Goal: Information Seeking & Learning: Check status

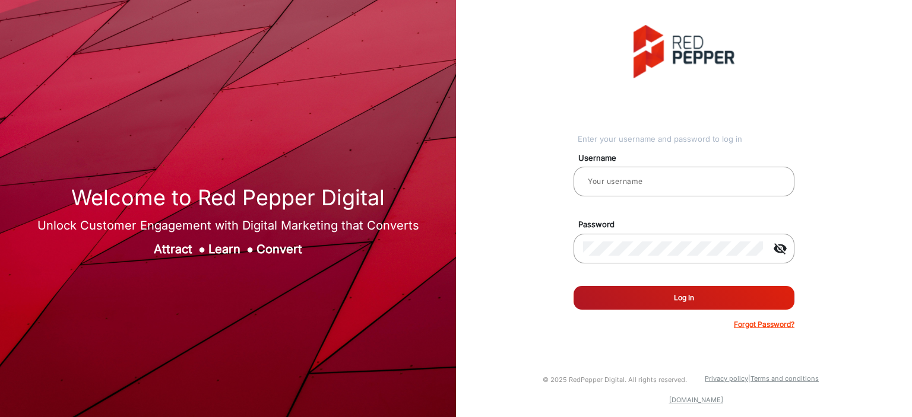
type input "[PERSON_NAME]"
click at [671, 288] on button "Log In" at bounding box center [684, 298] width 221 height 24
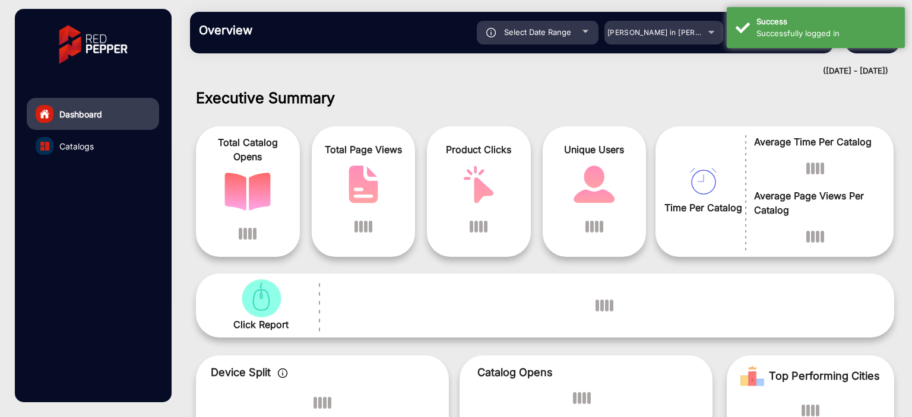
scroll to position [9, 0]
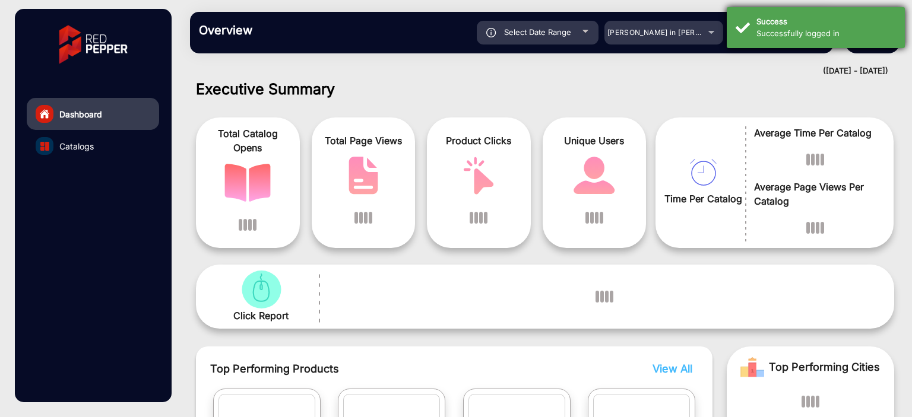
click at [788, 38] on div "Successfully logged in" at bounding box center [826, 34] width 140 height 12
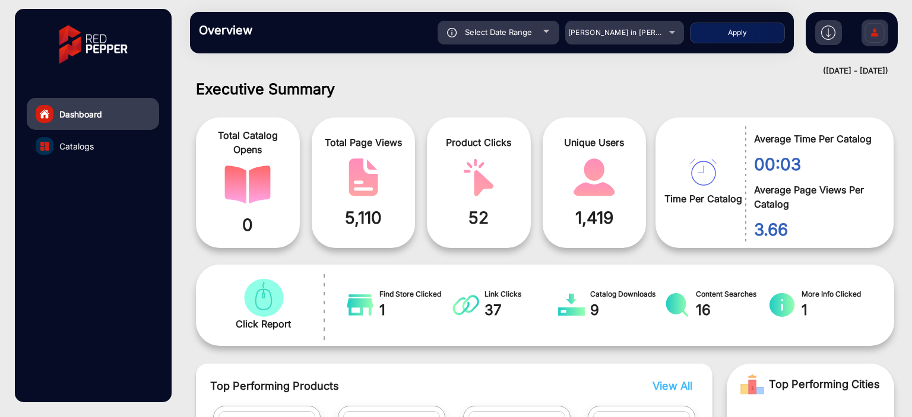
click at [588, 47] on div "Overview Reports Understand what makes your customers tick and learn how they a…" at bounding box center [492, 33] width 604 height 42
click at [591, 42] on mat-select "[PERSON_NAME] in [PERSON_NAME]" at bounding box center [624, 33] width 119 height 24
click at [591, 39] on div "[PERSON_NAME] in [PERSON_NAME]" at bounding box center [615, 33] width 95 height 14
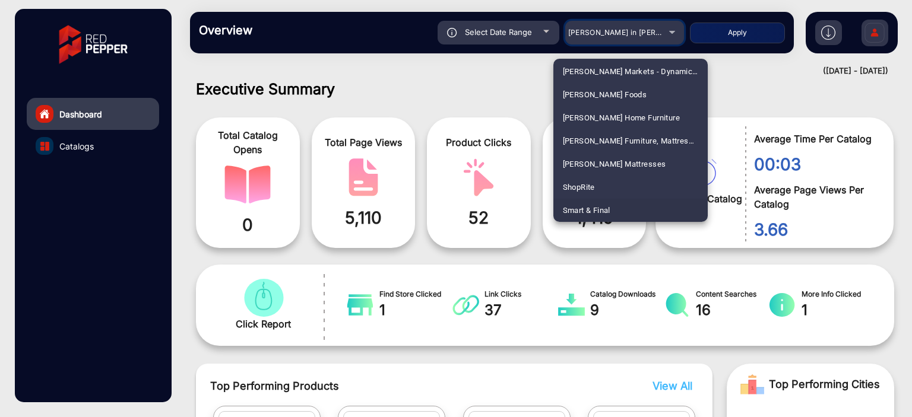
scroll to position [2620, 0]
click at [642, 170] on mat-option "ShopRite" at bounding box center [630, 164] width 154 height 23
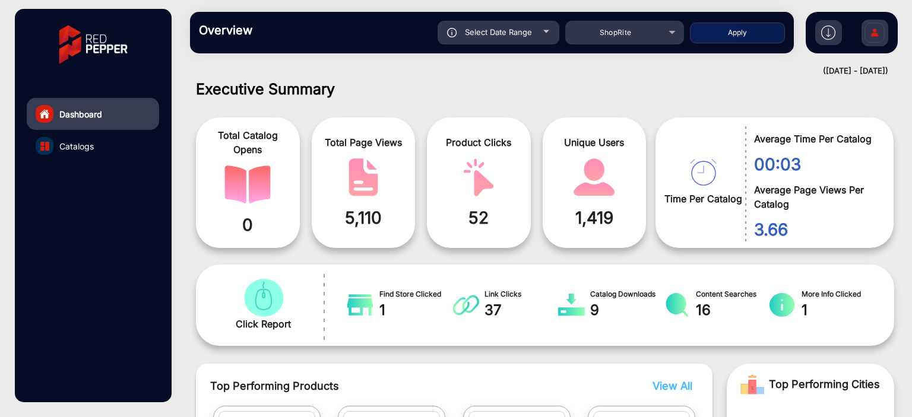
click at [527, 34] on span "Select Date Range" at bounding box center [498, 31] width 67 height 9
type input "[DATE]"
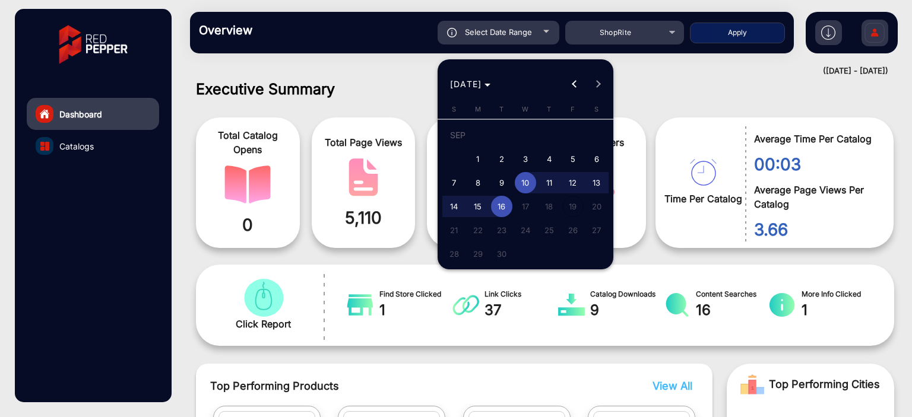
click at [547, 161] on span "4" at bounding box center [549, 158] width 21 height 21
type input "9/4/2025"
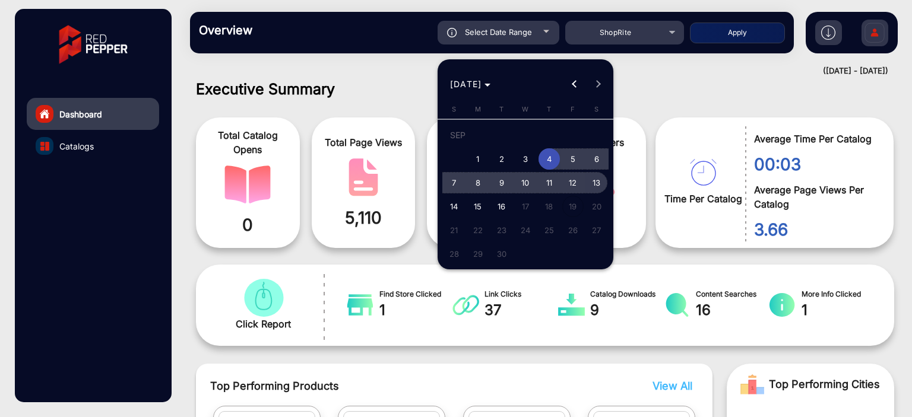
click at [594, 183] on span "13" at bounding box center [596, 182] width 21 height 21
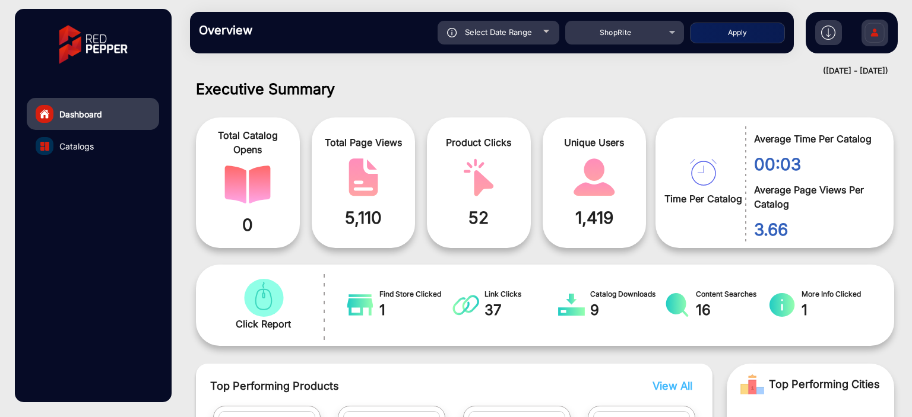
type input "9/13/2025"
click at [739, 35] on button "Apply" at bounding box center [737, 33] width 95 height 21
type input "9/4/2025"
type input "9/13/2025"
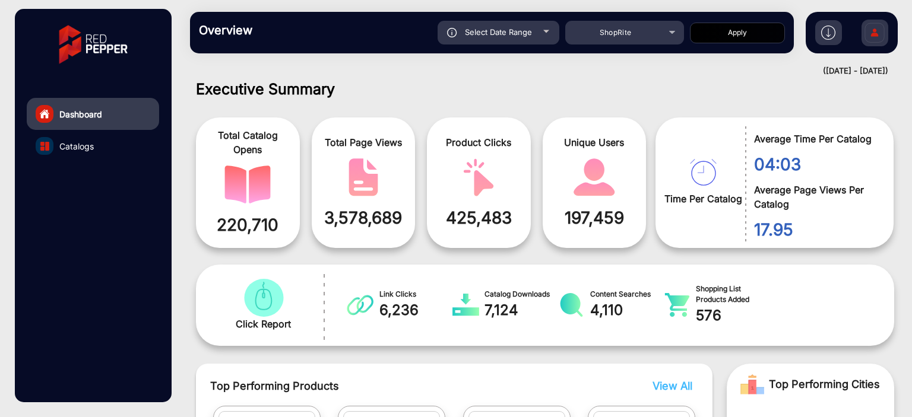
click at [92, 159] on link "Catalogs" at bounding box center [93, 146] width 132 height 32
click at [91, 154] on link "Catalogs" at bounding box center [93, 146] width 132 height 32
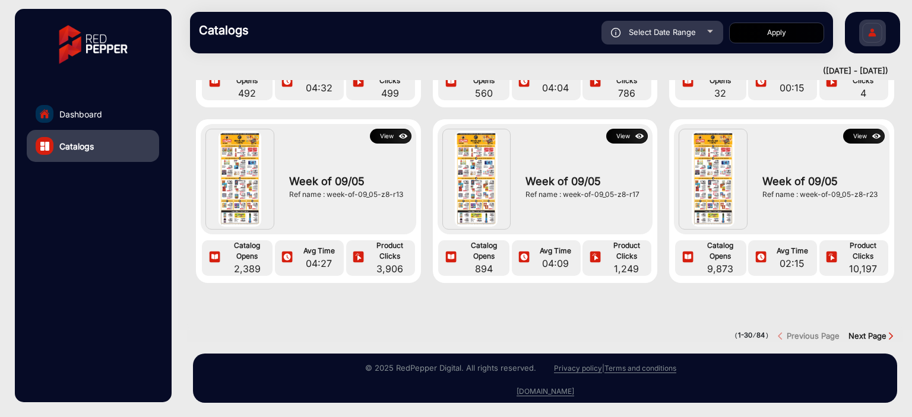
scroll to position [1602, 0]
click at [858, 313] on div at bounding box center [545, 319] width 734 height 24
click at [867, 318] on div at bounding box center [545, 319] width 734 height 24
click at [867, 331] on strong "Next Page" at bounding box center [867, 335] width 38 height 9
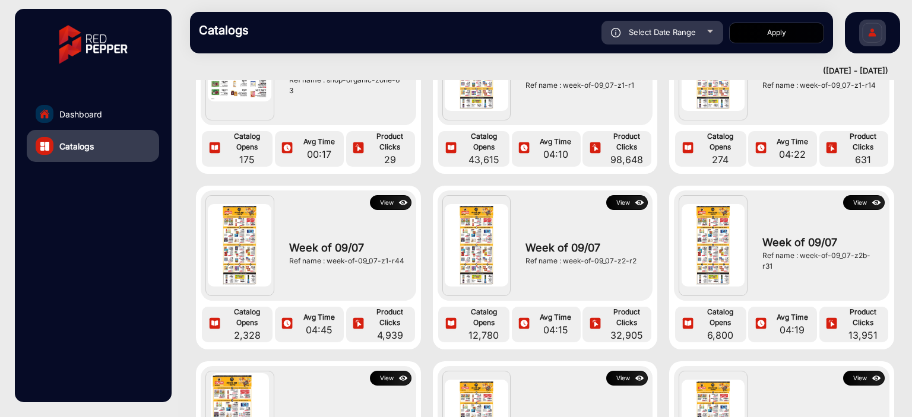
scroll to position [178, 0]
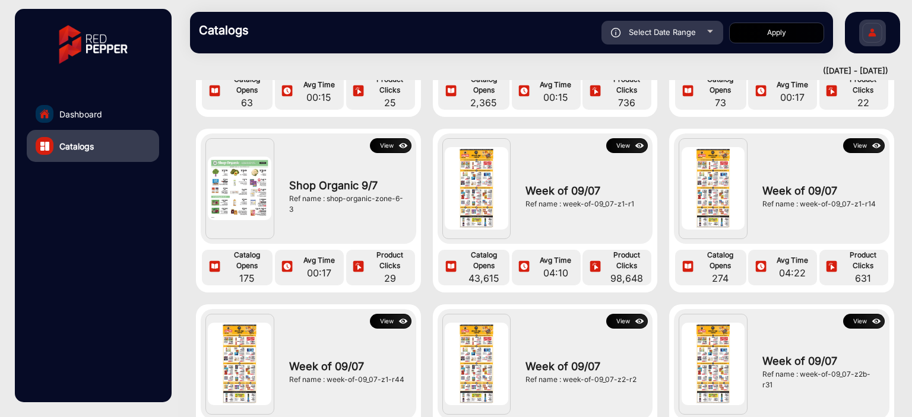
click at [633, 144] on img at bounding box center [640, 146] width 14 height 13
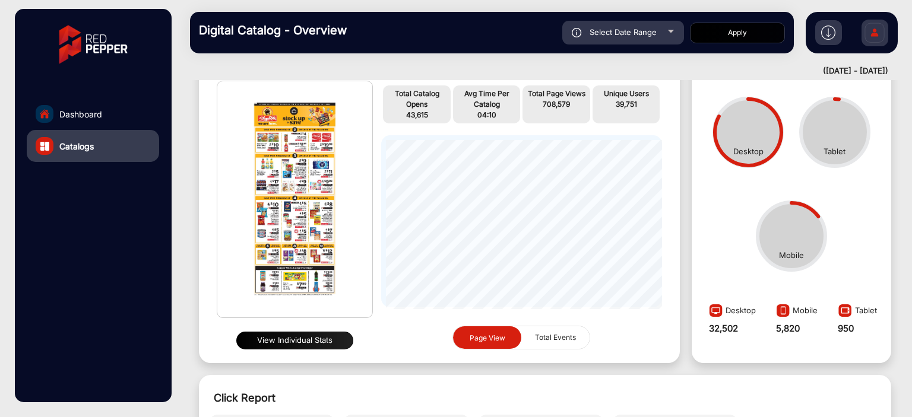
scroll to position [128, 0]
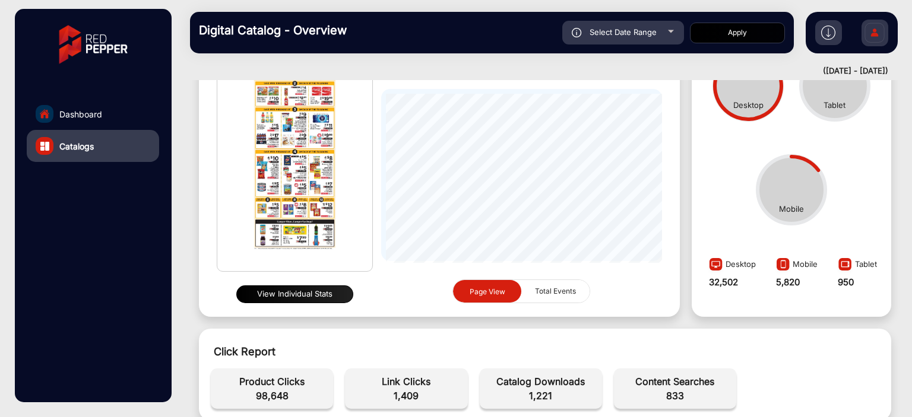
click at [330, 284] on div "View Individual Stats" at bounding box center [295, 294] width 156 height 27
click at [330, 294] on button "View Individual Stats" at bounding box center [294, 295] width 117 height 18
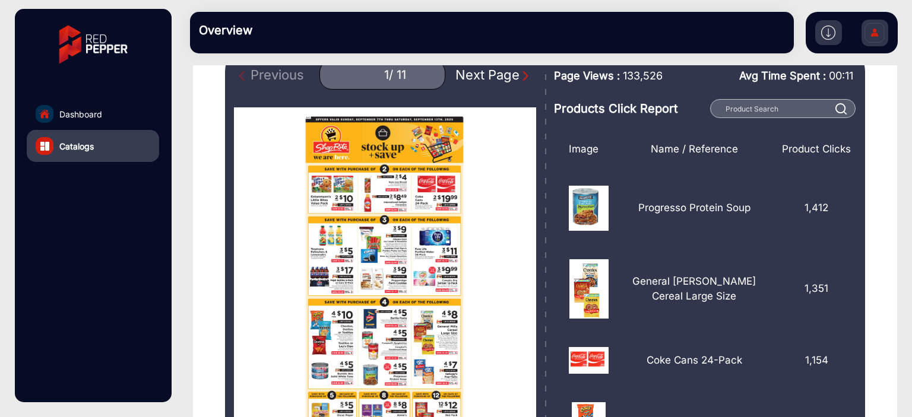
click at [499, 80] on div "Next Page" at bounding box center [493, 75] width 76 height 20
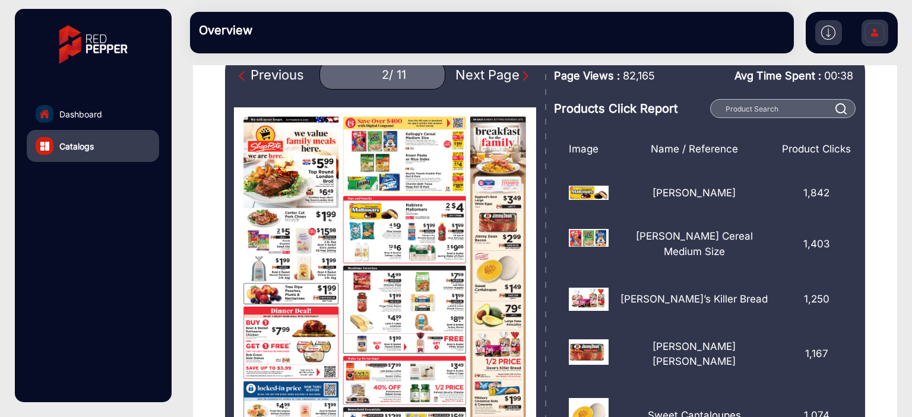
click at [499, 80] on div "Next Page" at bounding box center [493, 75] width 76 height 20
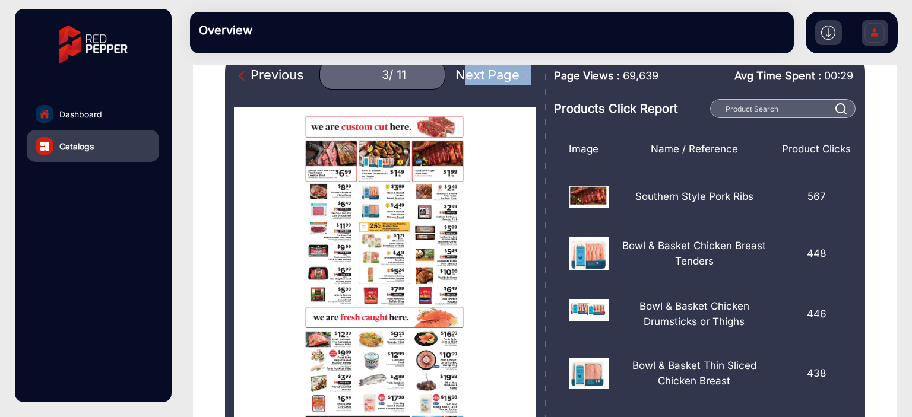
click at [499, 80] on div "Next Page" at bounding box center [493, 75] width 76 height 20
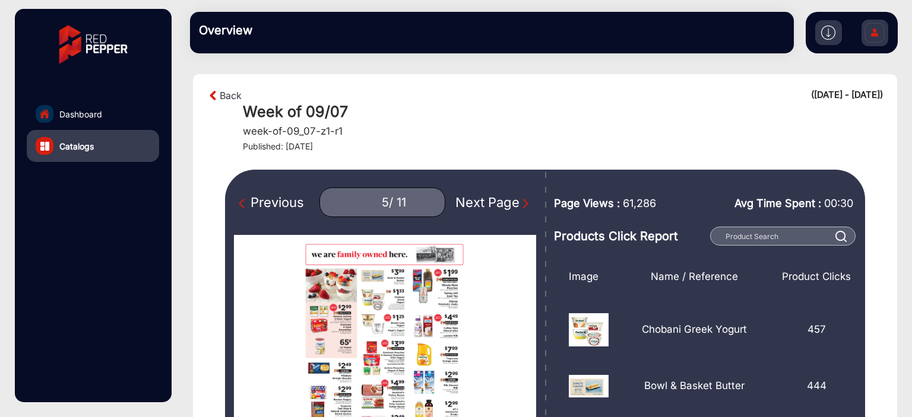
click at [279, 193] on div "Previous" at bounding box center [271, 203] width 65 height 20
type input "4"
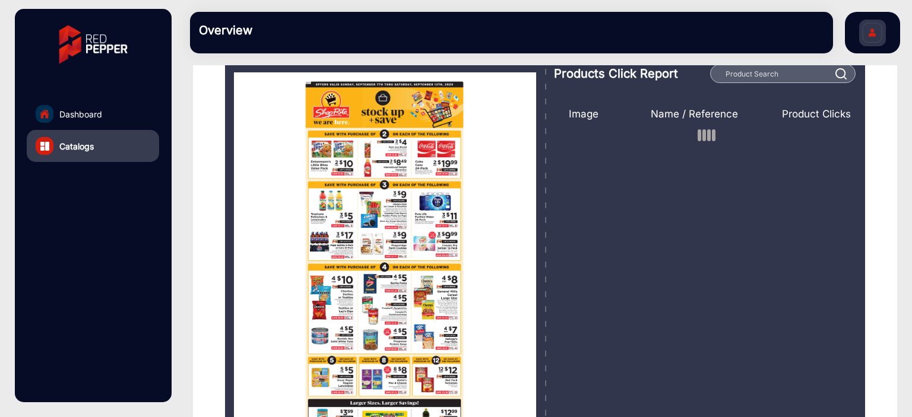
scroll to position [107, 0]
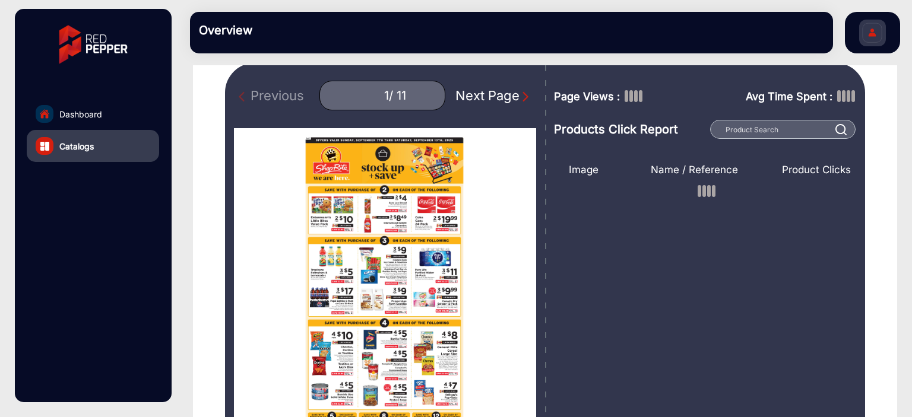
click at [485, 95] on div "Next Page" at bounding box center [493, 96] width 76 height 20
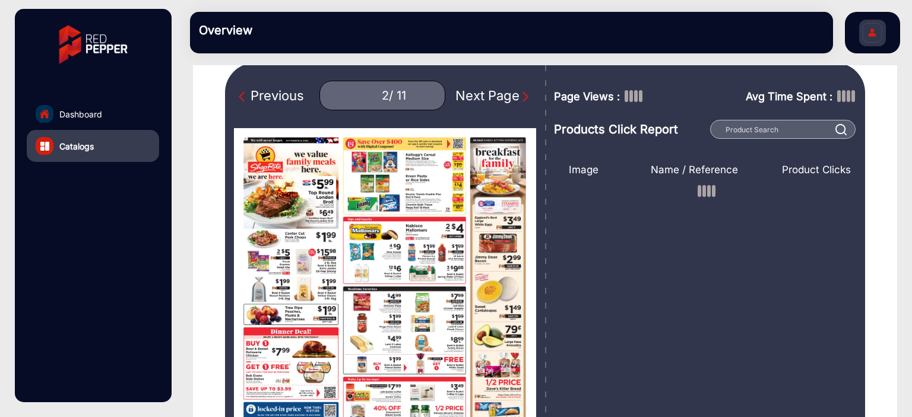
click at [485, 95] on div "Next Page" at bounding box center [493, 96] width 76 height 20
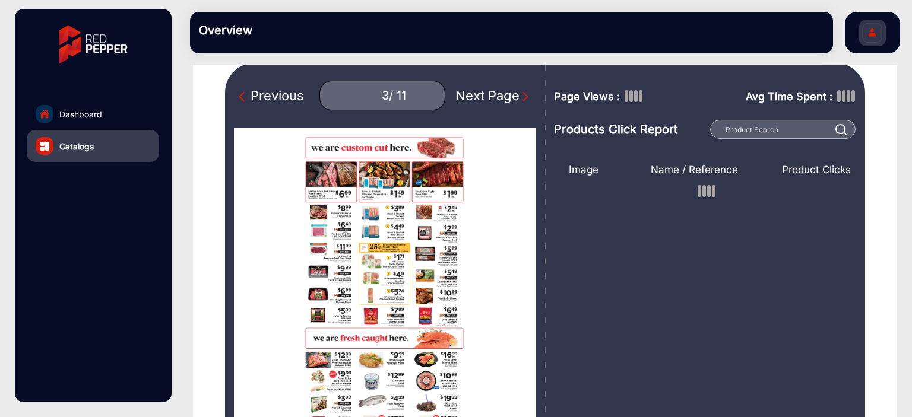
click at [485, 95] on div "Next Page" at bounding box center [493, 96] width 76 height 20
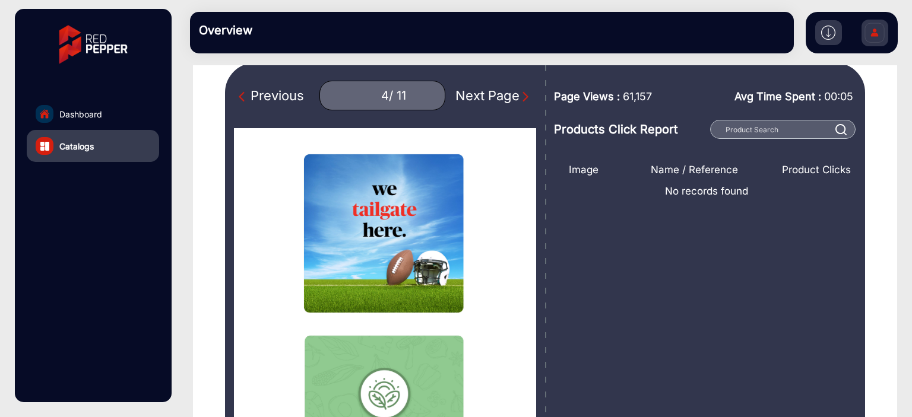
click at [464, 99] on div "Next Page" at bounding box center [493, 96] width 76 height 20
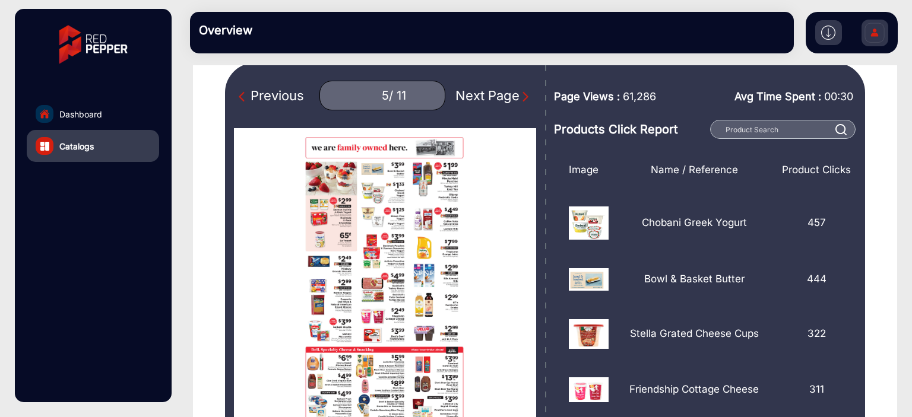
click at [297, 102] on div "Previous" at bounding box center [271, 96] width 65 height 20
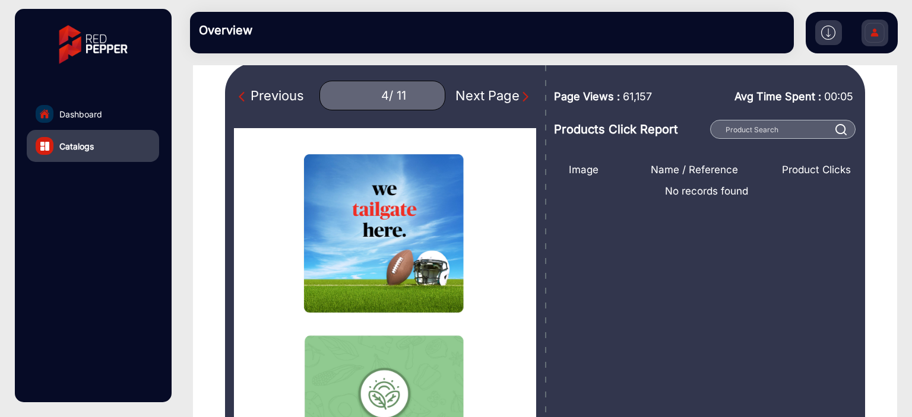
click at [297, 102] on div "Previous" at bounding box center [271, 96] width 65 height 20
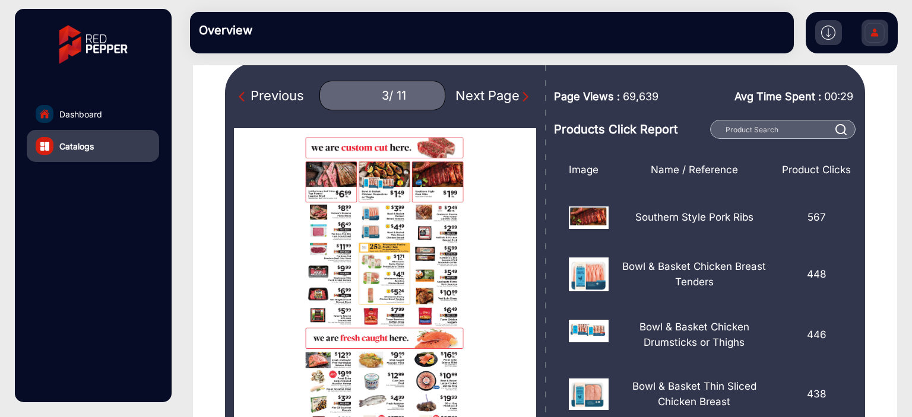
click at [276, 96] on div "Previous" at bounding box center [271, 96] width 65 height 20
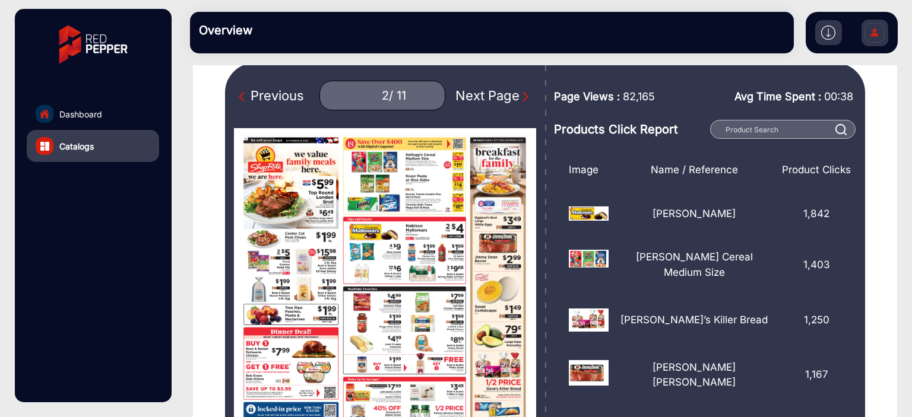
click at [276, 96] on div "Previous" at bounding box center [271, 96] width 65 height 20
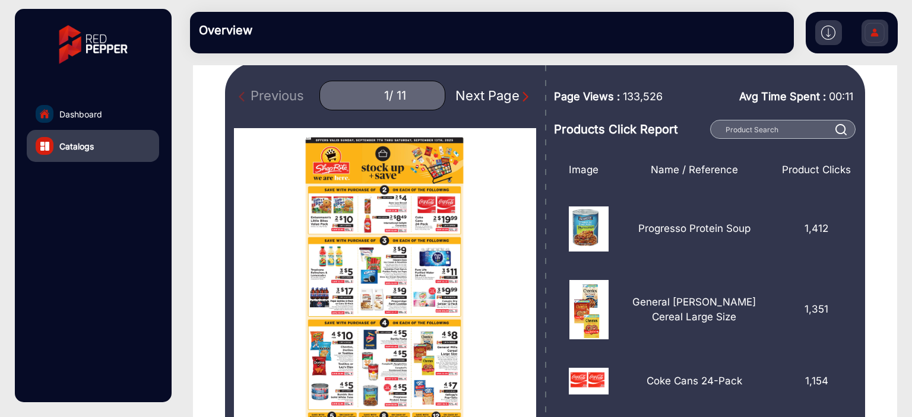
click at [470, 83] on div "Previous 1 / 11 Next Page" at bounding box center [385, 96] width 302 height 30
click at [475, 94] on div "Next Page" at bounding box center [493, 96] width 76 height 20
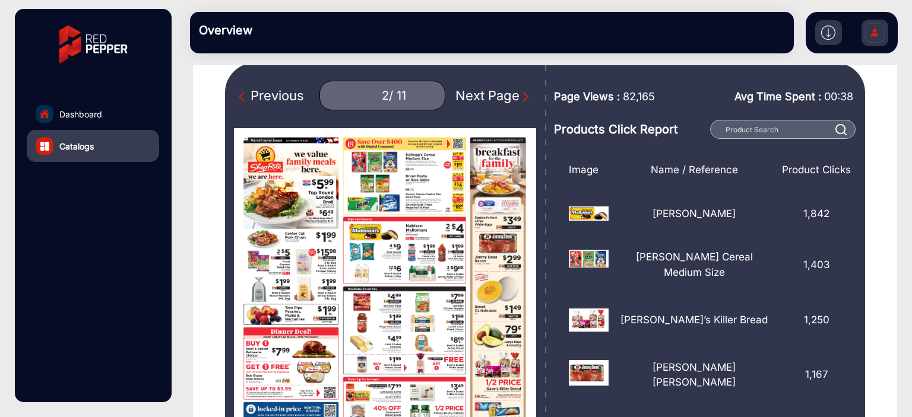
click at [277, 90] on div "Previous" at bounding box center [271, 96] width 65 height 20
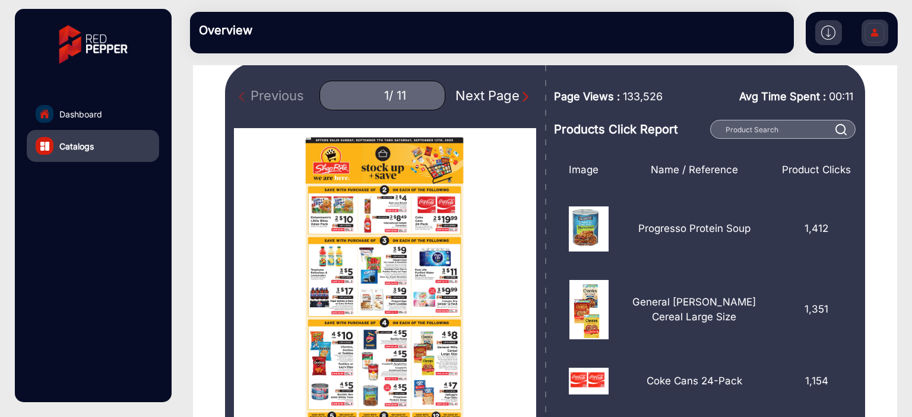
click at [489, 97] on div "Next Page" at bounding box center [493, 96] width 76 height 20
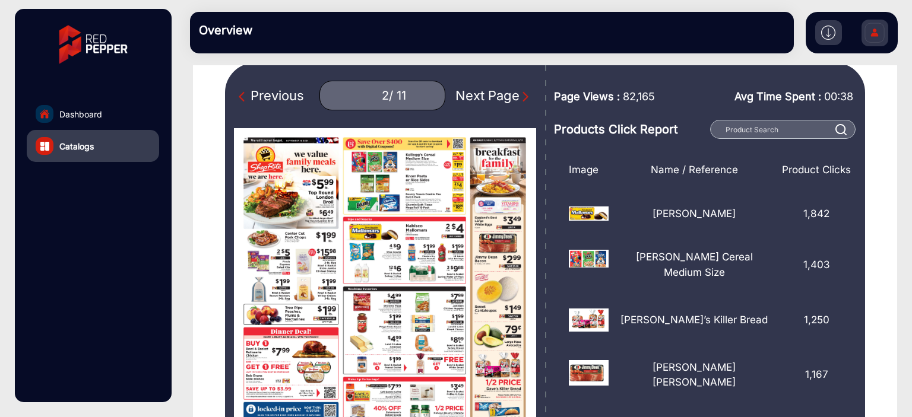
click at [499, 96] on div "Next Page" at bounding box center [493, 96] width 76 height 20
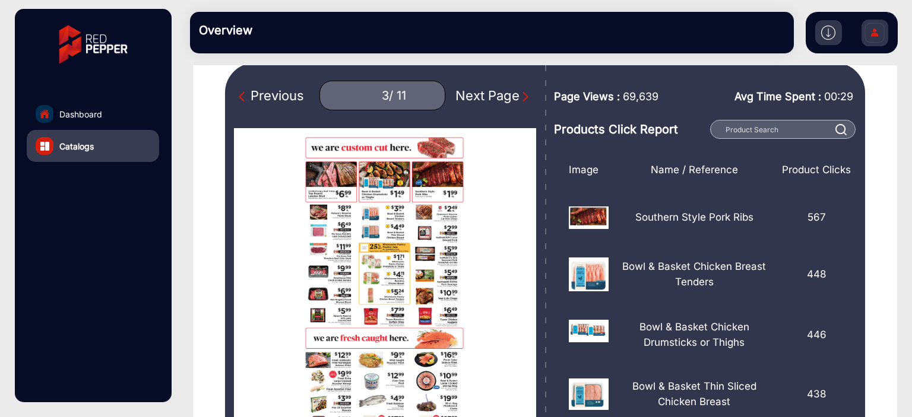
click at [304, 104] on div "Previous" at bounding box center [271, 96] width 65 height 20
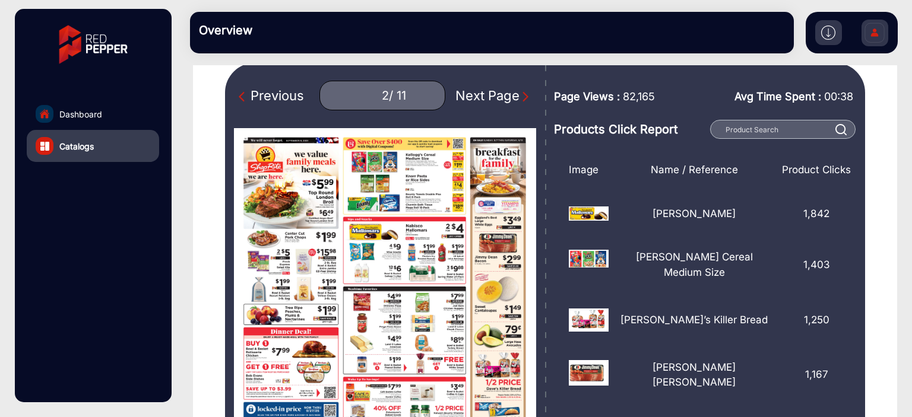
click at [304, 99] on div "Previous" at bounding box center [271, 96] width 65 height 20
type input "1"
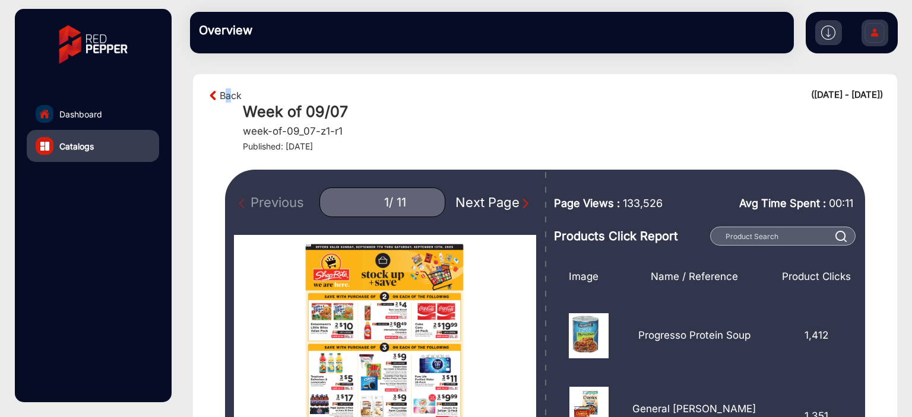
drag, startPoint x: 229, startPoint y: 80, endPoint x: 226, endPoint y: 87, distance: 6.9
click at [226, 87] on div "Back (09-04-2025 - 09-13-2025) Week of 09/07 week-of-09_07-z1-r1 Published: Sep…" at bounding box center [545, 241] width 734 height 352
click at [226, 87] on section "Back (09-04-2025 - 09-13-2025) Week of 09/07 week-of-09_07-z1-r1 Published: Sep…" at bounding box center [545, 363] width 704 height 578
click at [227, 97] on link "Back" at bounding box center [231, 95] width 22 height 14
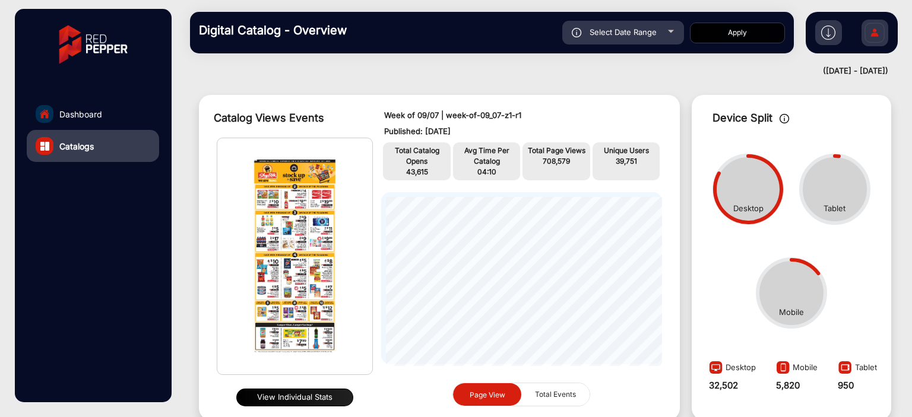
scroll to position [68, 0]
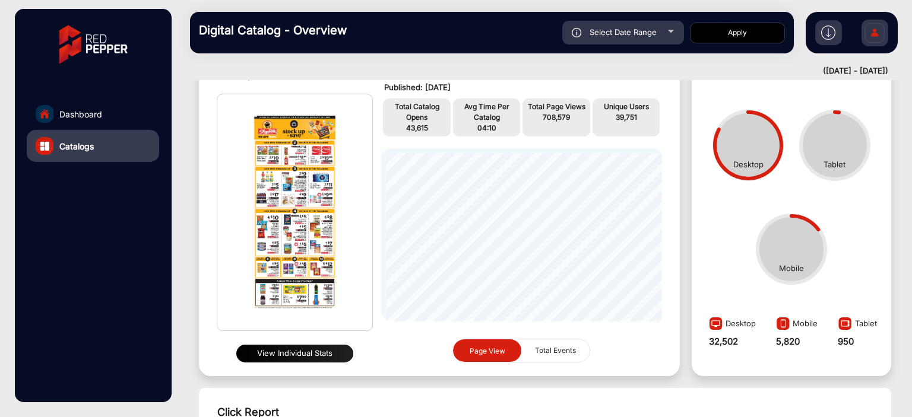
click at [337, 349] on button "View Individual Stats" at bounding box center [294, 354] width 117 height 18
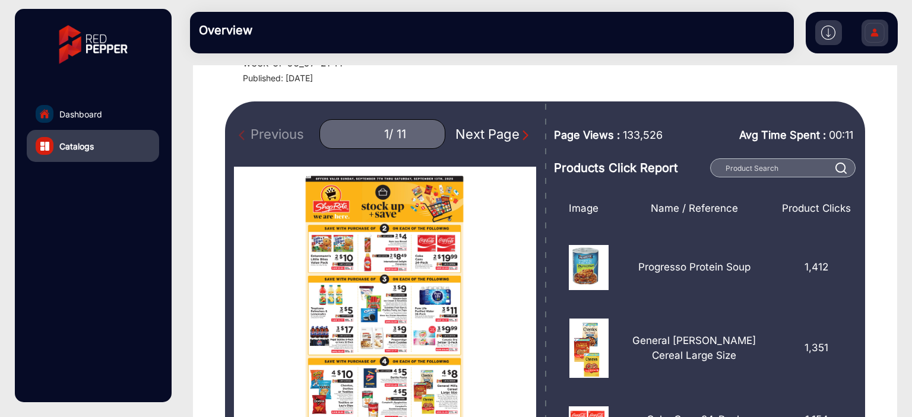
click at [484, 129] on div "Next Page" at bounding box center [493, 135] width 76 height 20
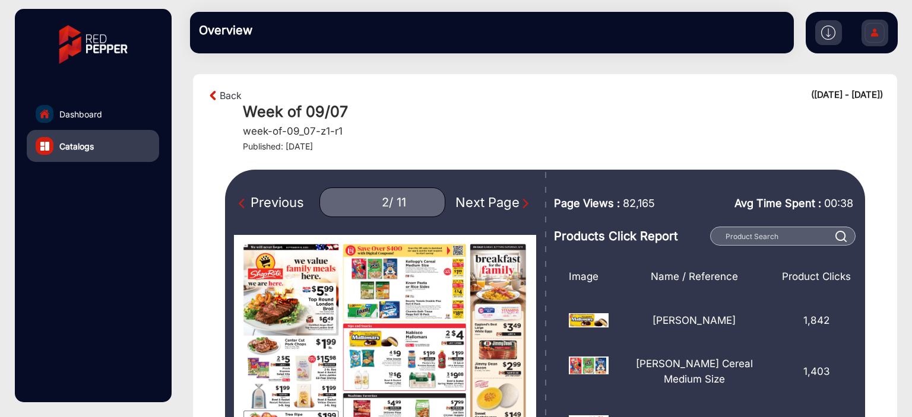
click at [490, 208] on div "Next Page" at bounding box center [493, 203] width 76 height 20
click at [490, 207] on div "Next Page" at bounding box center [493, 203] width 76 height 20
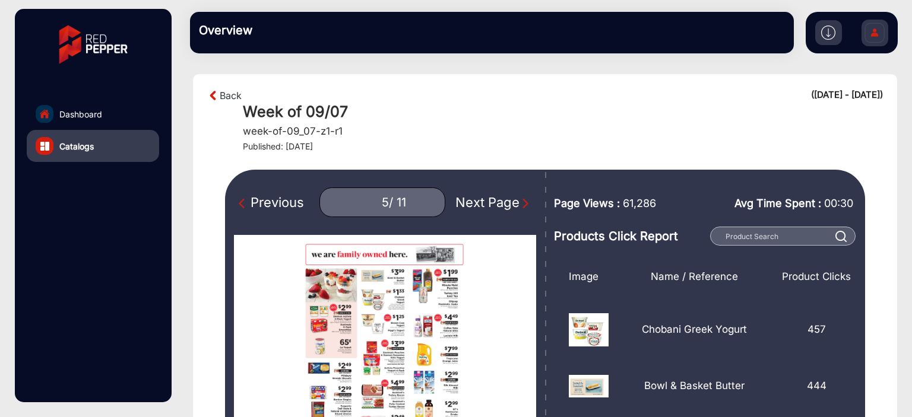
click at [284, 202] on div "Previous" at bounding box center [271, 203] width 65 height 20
type input "4"
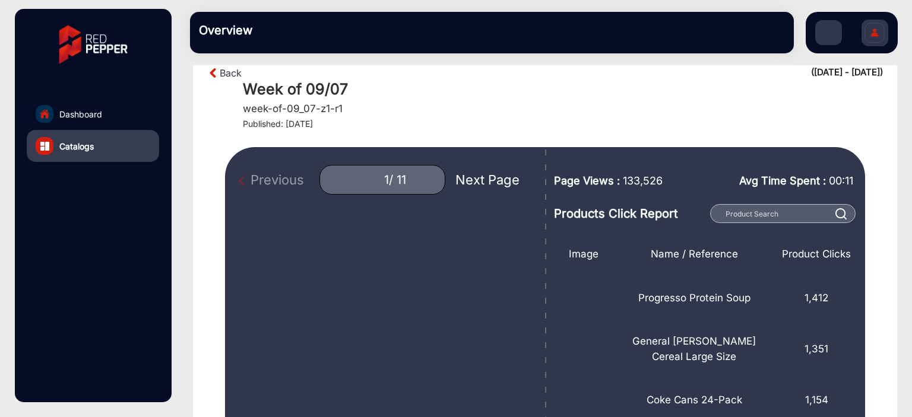
scroll to position [59, 0]
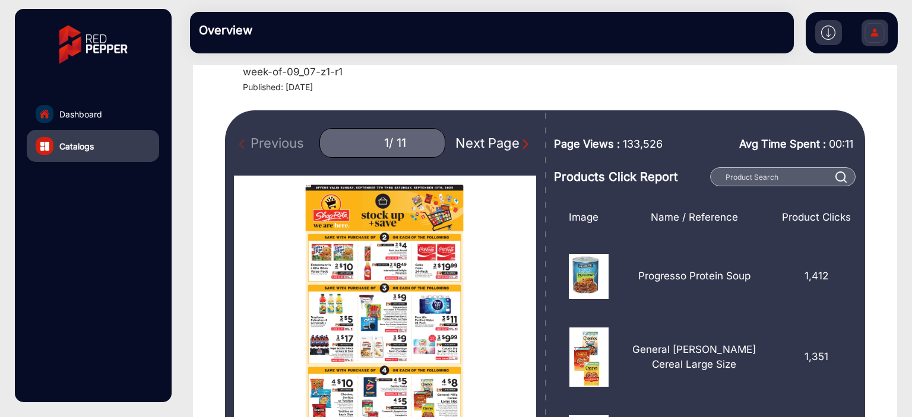
click at [504, 148] on div "Next Page" at bounding box center [493, 144] width 76 height 20
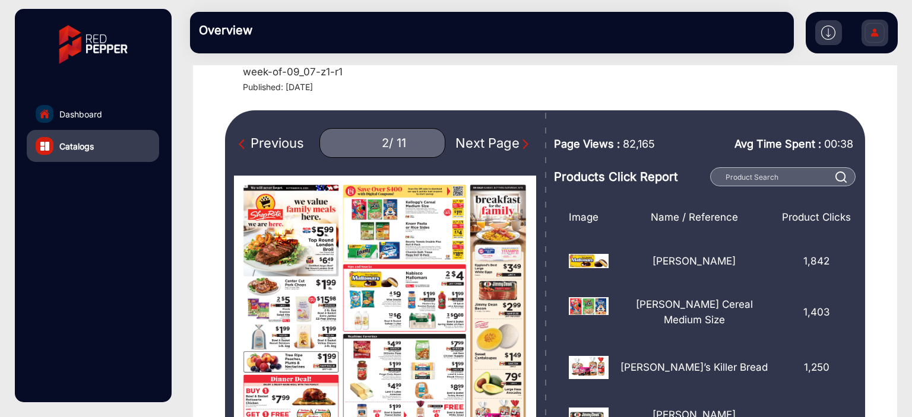
click at [504, 148] on div "Next Page" at bounding box center [493, 144] width 76 height 20
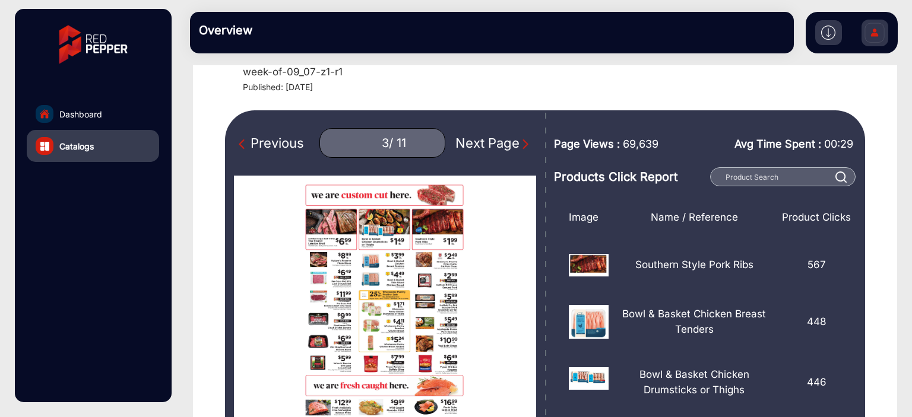
click at [504, 148] on div "Next Page" at bounding box center [493, 144] width 76 height 20
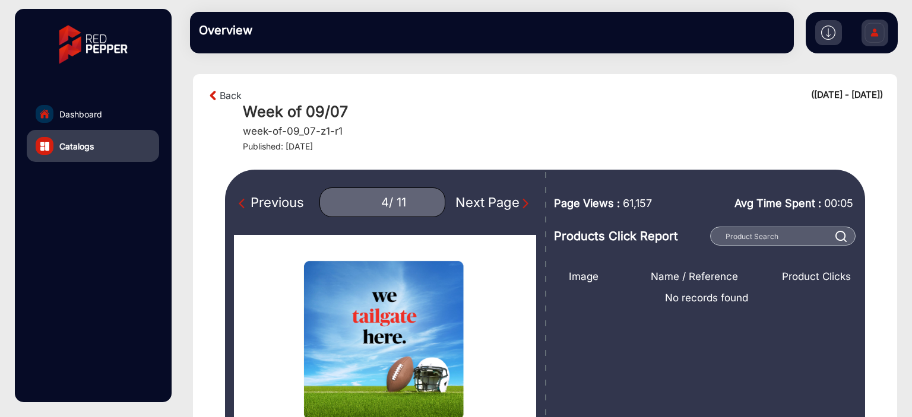
click at [277, 210] on div "Previous" at bounding box center [271, 203] width 65 height 20
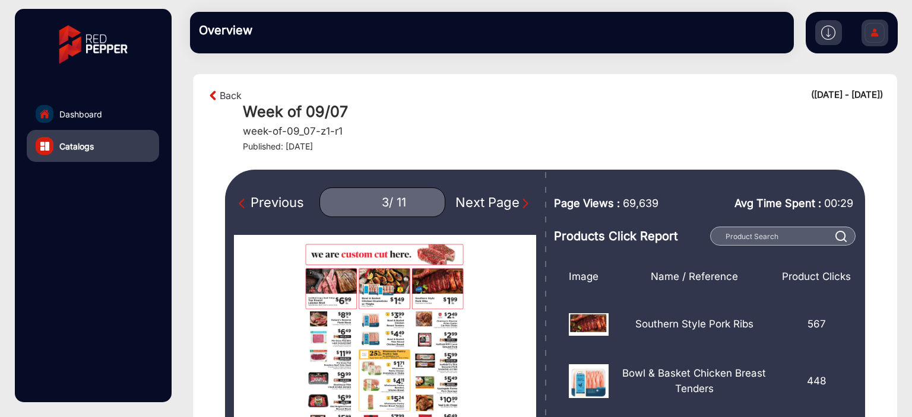
click at [277, 208] on div "Previous" at bounding box center [271, 203] width 65 height 20
click at [277, 207] on div "Previous" at bounding box center [271, 203] width 65 height 20
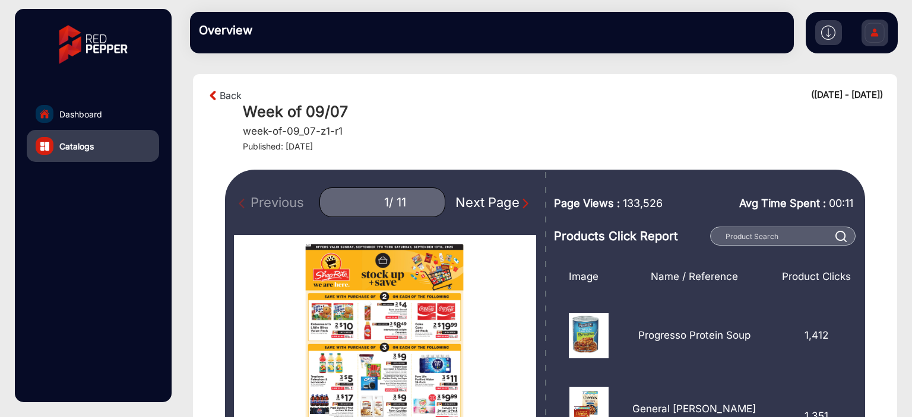
click at [279, 203] on div "Previous 1 / 11 Next Page" at bounding box center [385, 203] width 302 height 30
drag, startPoint x: 283, startPoint y: 201, endPoint x: 309, endPoint y: 232, distance: 40.8
click at [284, 201] on div "Previous 1 / 11 Next Page" at bounding box center [385, 203] width 302 height 30
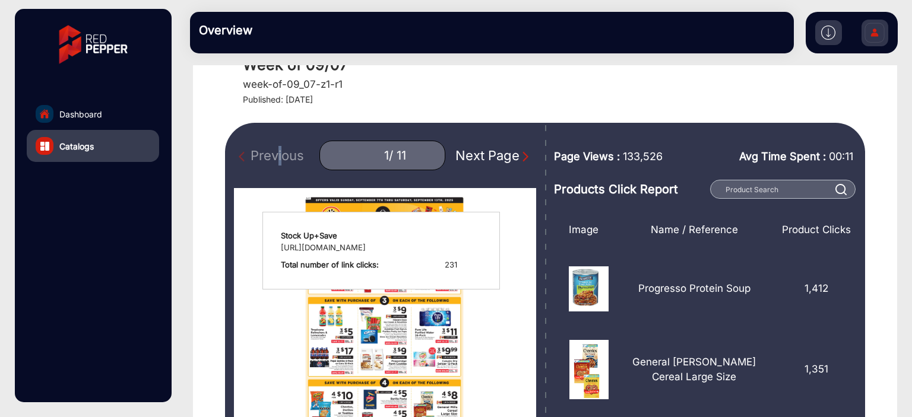
scroll to position [119, 0]
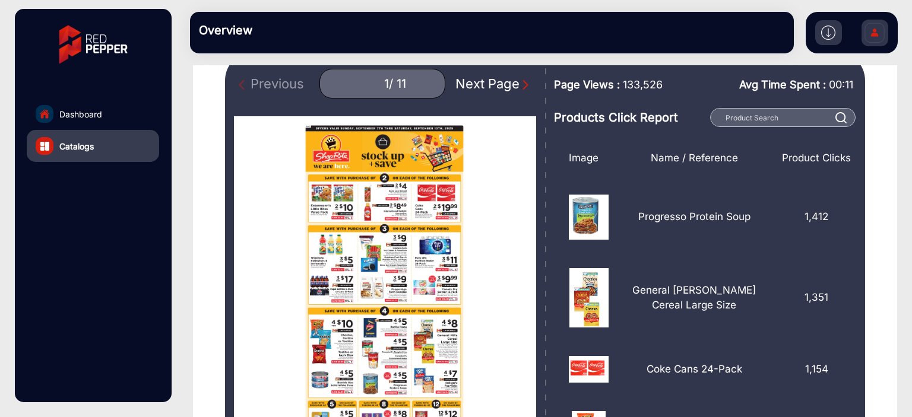
click at [494, 76] on div "Next Page" at bounding box center [493, 84] width 76 height 20
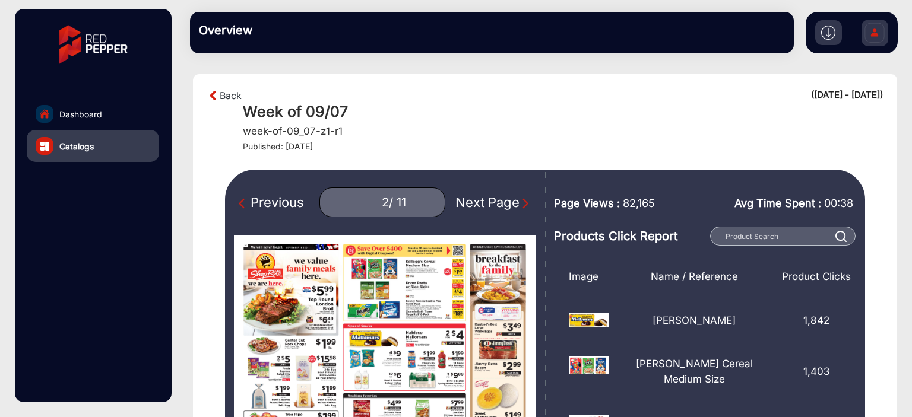
drag, startPoint x: 486, startPoint y: 204, endPoint x: 481, endPoint y: 210, distance: 8.4
click at [486, 204] on div "Next Page" at bounding box center [493, 203] width 76 height 20
type input "3"
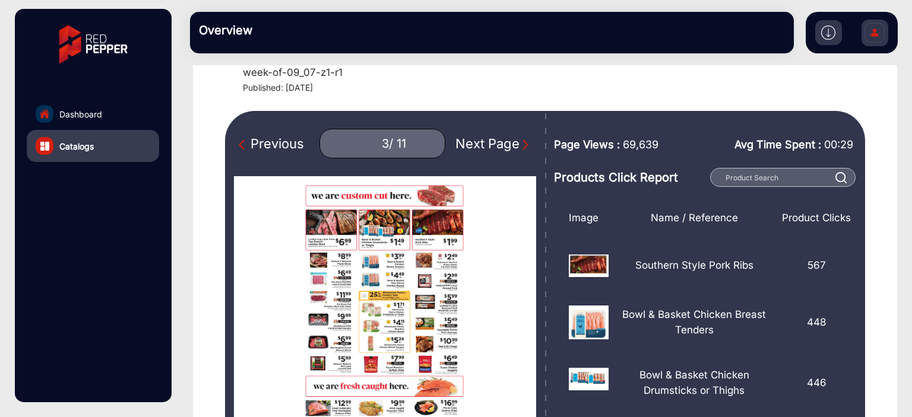
scroll to position [59, 0]
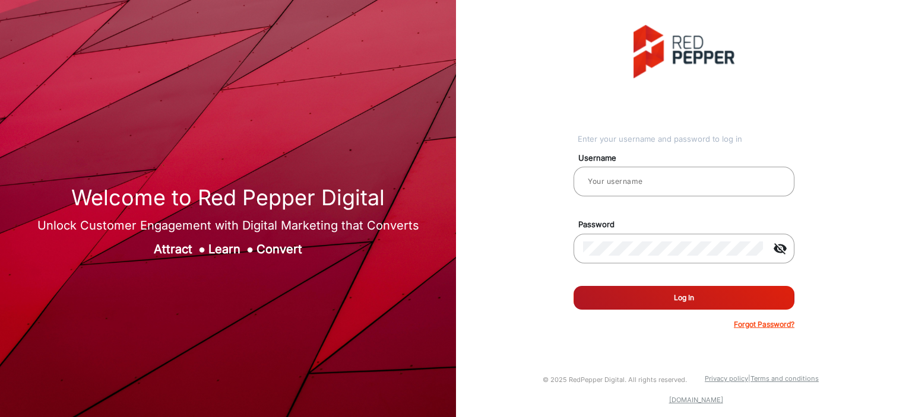
type input "[PERSON_NAME]"
click at [715, 296] on button "Log In" at bounding box center [684, 298] width 221 height 24
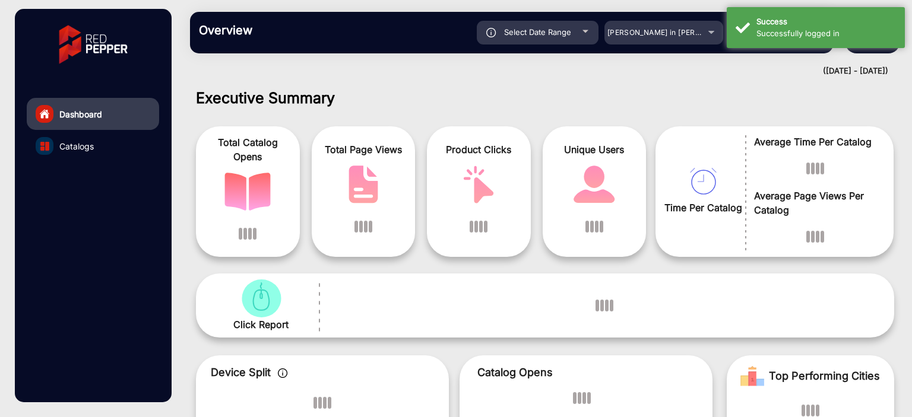
scroll to position [9, 0]
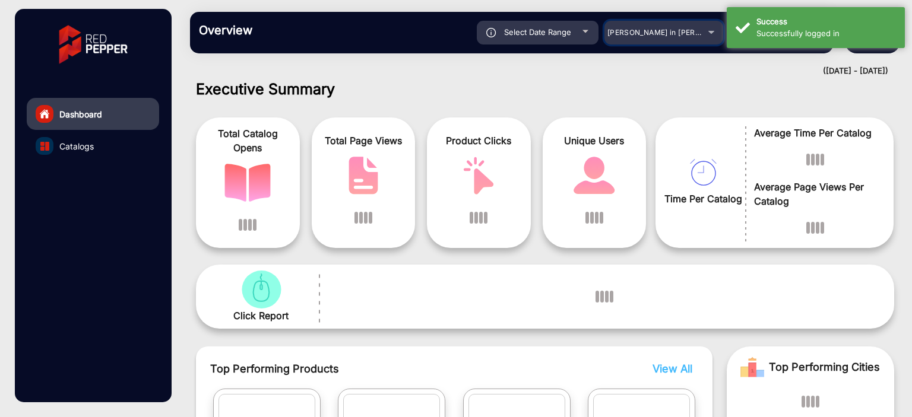
click at [635, 42] on mat-select "[PERSON_NAME] in [PERSON_NAME]" at bounding box center [663, 33] width 119 height 24
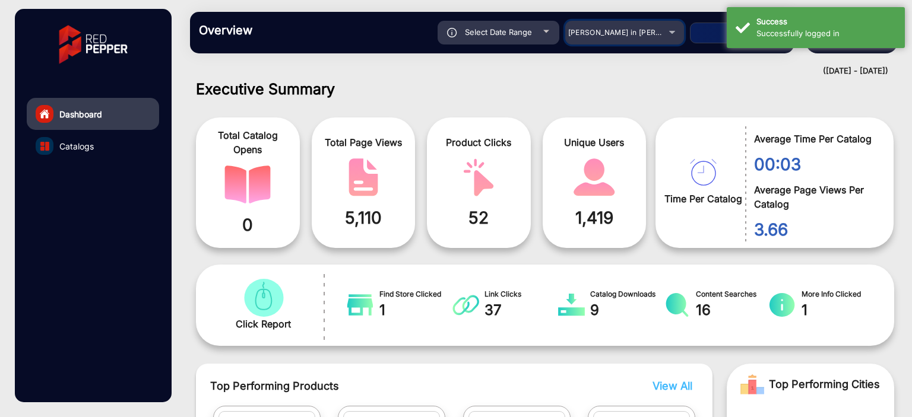
click at [611, 36] on div "[PERSON_NAME] in [PERSON_NAME]" at bounding box center [615, 33] width 95 height 14
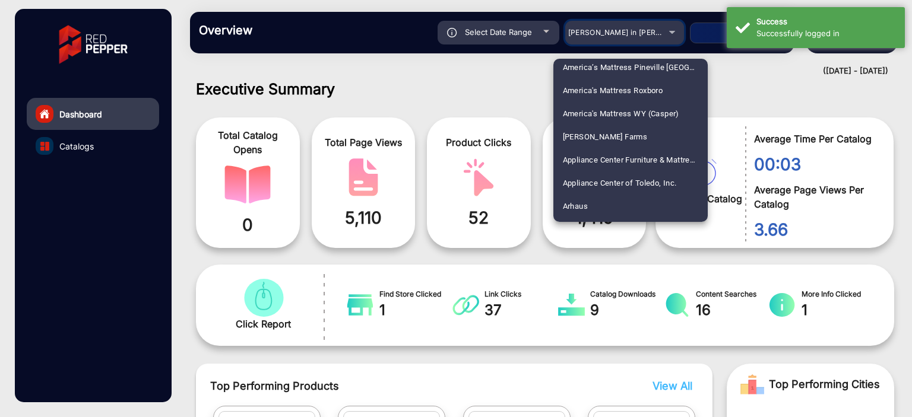
scroll to position [416, 0]
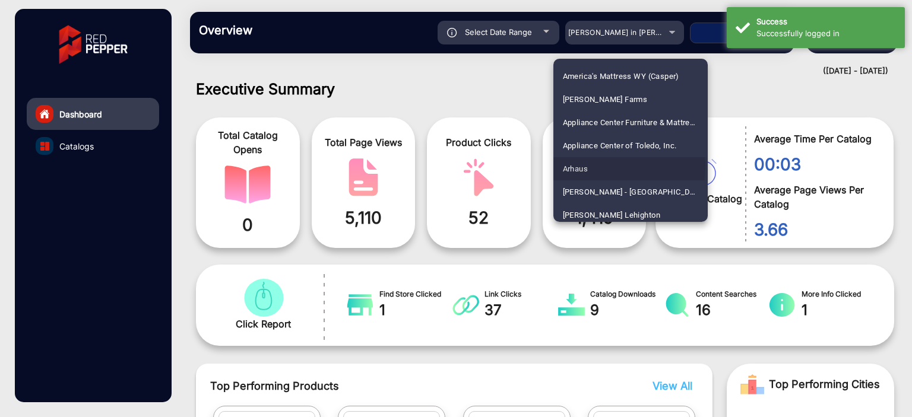
click at [584, 167] on span "Arhaus" at bounding box center [575, 168] width 25 height 23
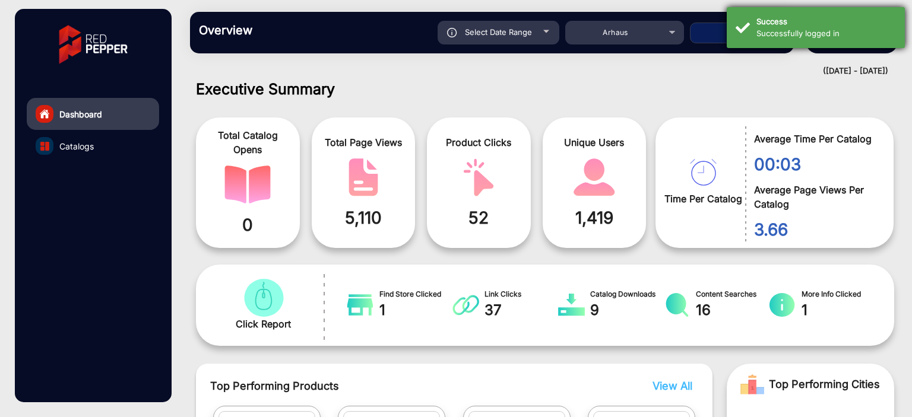
drag, startPoint x: 823, startPoint y: 35, endPoint x: 817, endPoint y: 29, distance: 8.4
click at [823, 34] on div "Successfully logged in" at bounding box center [826, 34] width 140 height 12
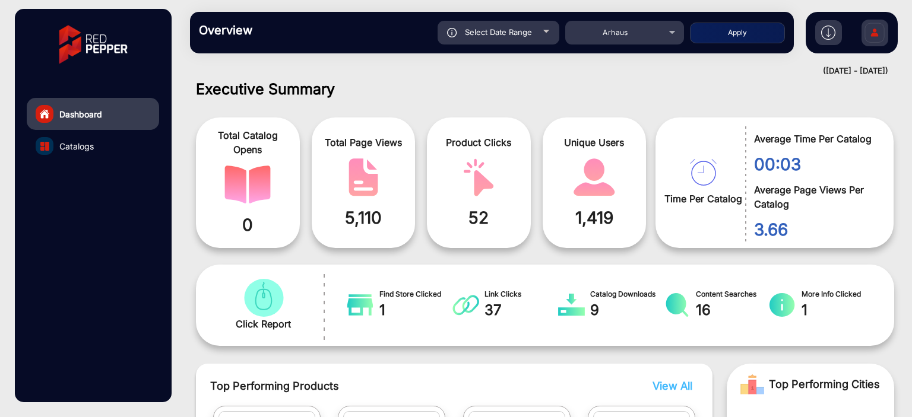
click at [738, 33] on button "Apply" at bounding box center [737, 33] width 95 height 21
type input "[DATE]"
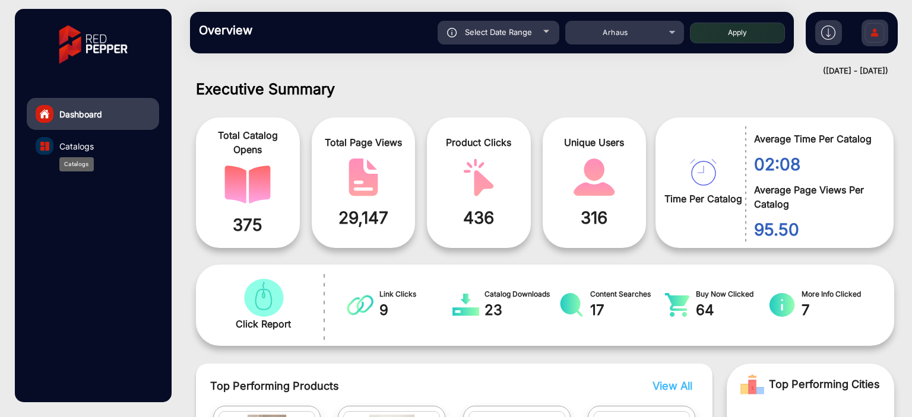
click at [75, 148] on span "Catalogs" at bounding box center [76, 146] width 34 height 12
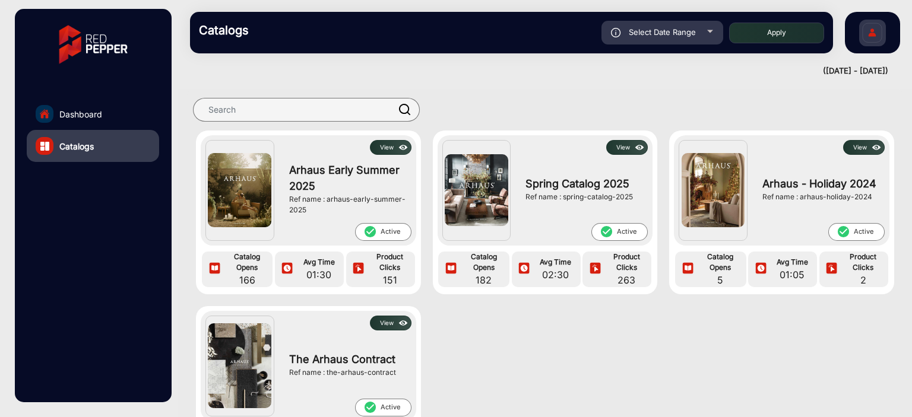
click at [391, 149] on button "View" at bounding box center [391, 147] width 42 height 15
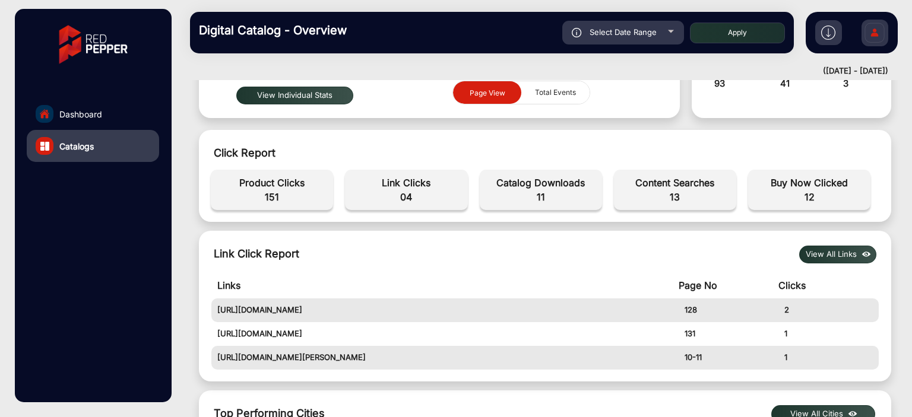
scroll to position [128, 0]
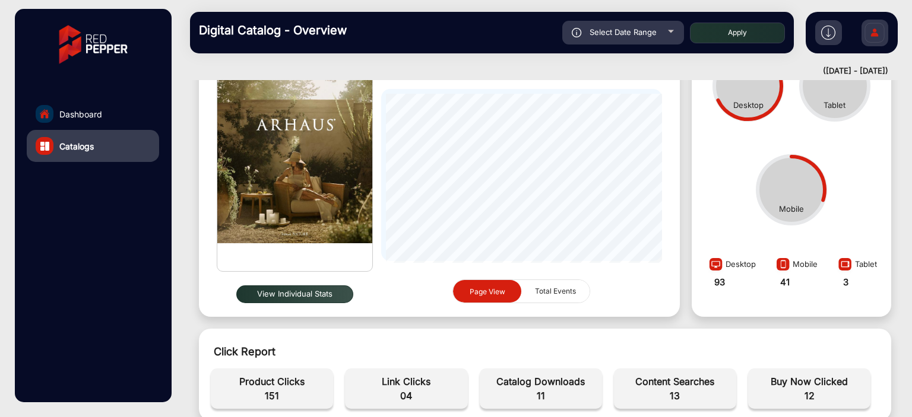
click at [264, 289] on button "View Individual Stats" at bounding box center [294, 295] width 117 height 18
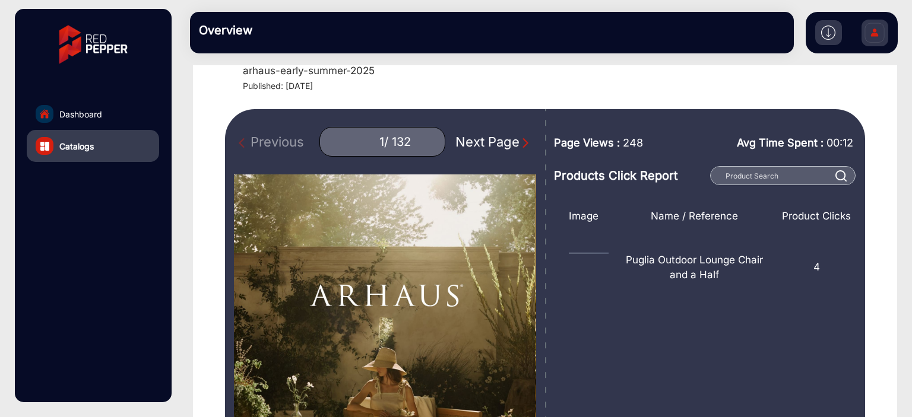
scroll to position [9, 0]
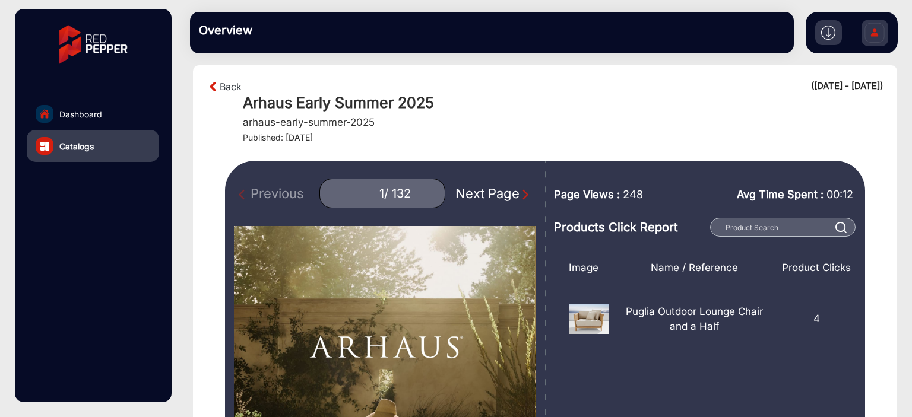
click at [478, 198] on div "Next Page" at bounding box center [493, 194] width 76 height 20
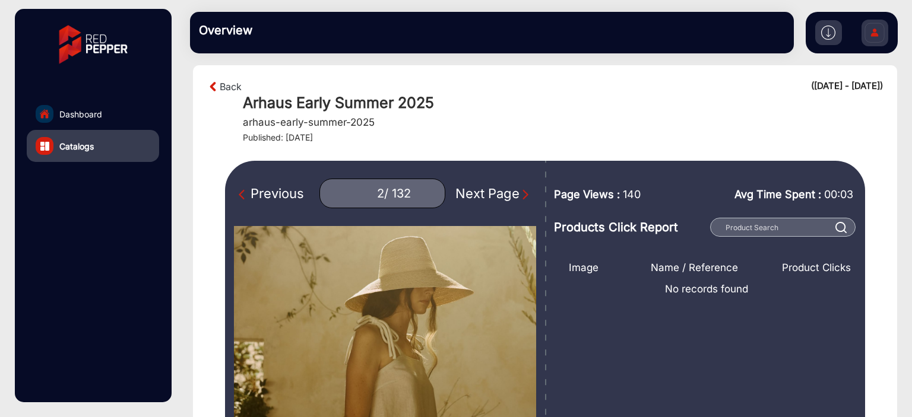
click at [478, 198] on div "Next Page" at bounding box center [493, 194] width 76 height 20
type input "3"
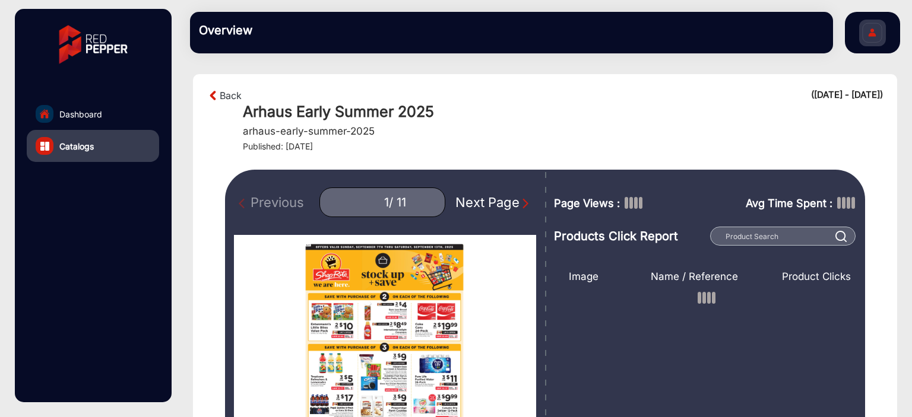
click at [470, 201] on div "Next Page" at bounding box center [493, 203] width 76 height 20
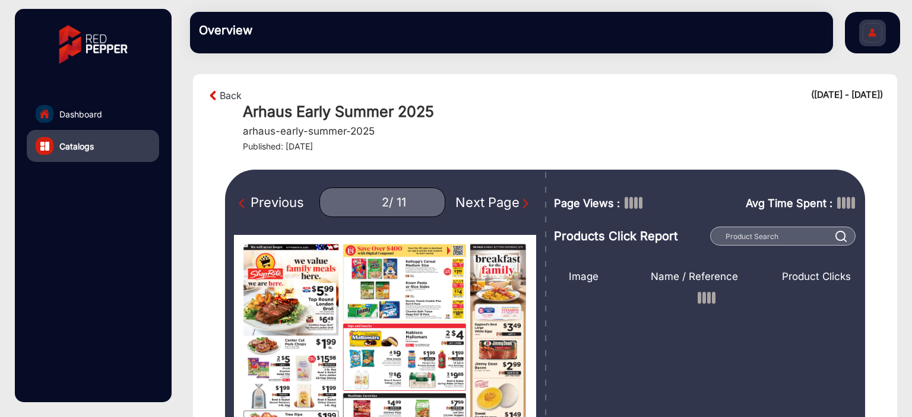
click at [470, 201] on div "Next Page" at bounding box center [493, 203] width 76 height 20
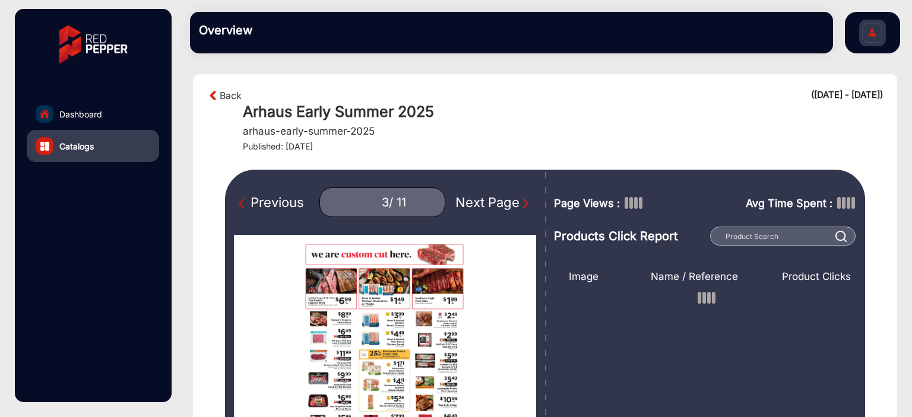
click at [470, 201] on div "Next Page" at bounding box center [493, 203] width 76 height 20
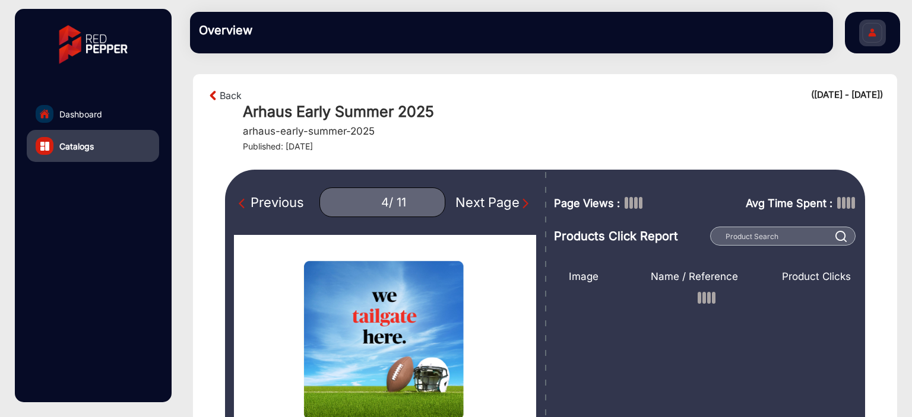
click at [287, 202] on div "Previous" at bounding box center [271, 203] width 65 height 20
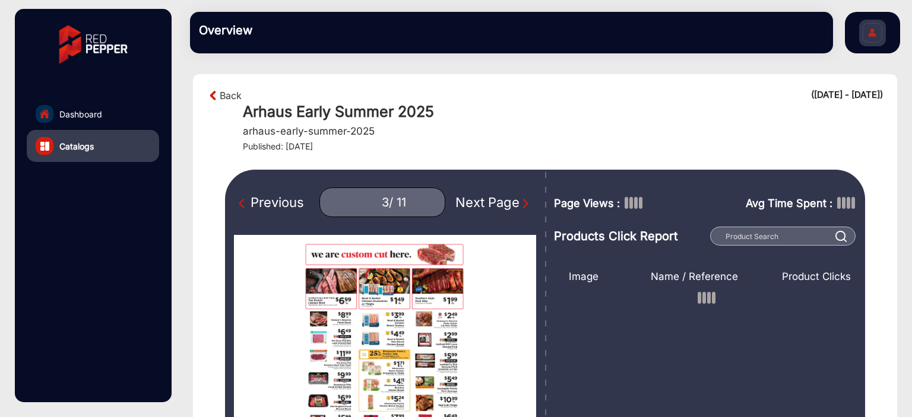
click at [492, 189] on div "Previous 3 / 11 Next Page" at bounding box center [385, 203] width 302 height 30
click at [490, 199] on div "Next Page" at bounding box center [493, 203] width 76 height 20
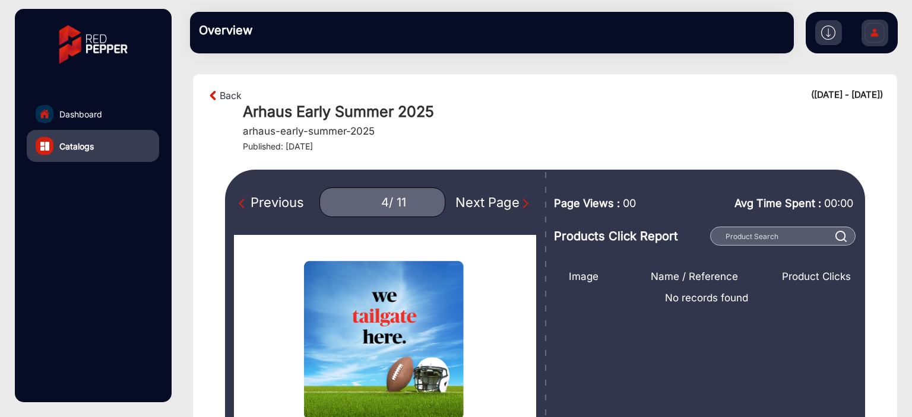
click at [283, 208] on div "Previous" at bounding box center [271, 203] width 65 height 20
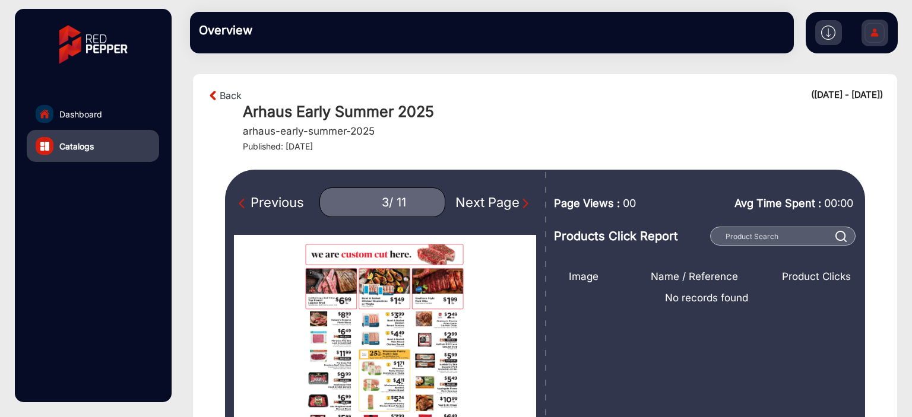
click at [472, 197] on div "Next Page" at bounding box center [493, 203] width 76 height 20
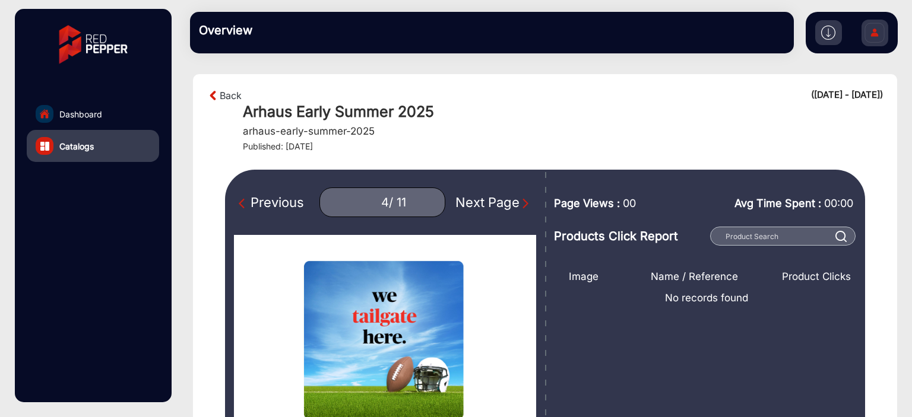
click at [303, 207] on div "Previous" at bounding box center [271, 203] width 65 height 20
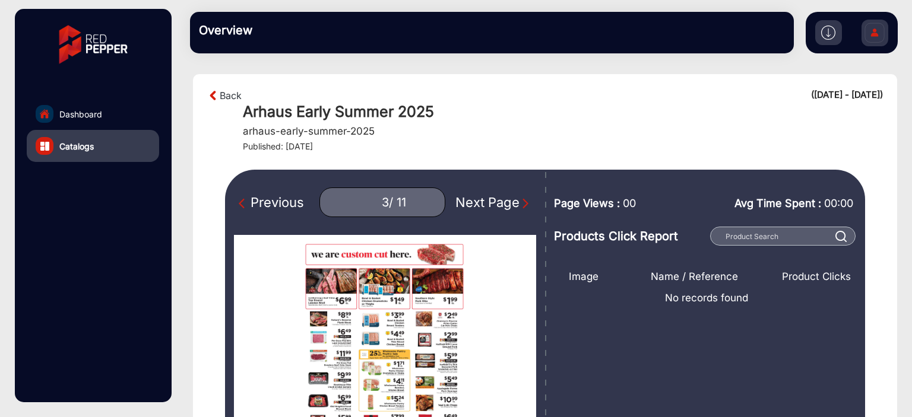
click at [303, 207] on div "Previous" at bounding box center [271, 203] width 65 height 20
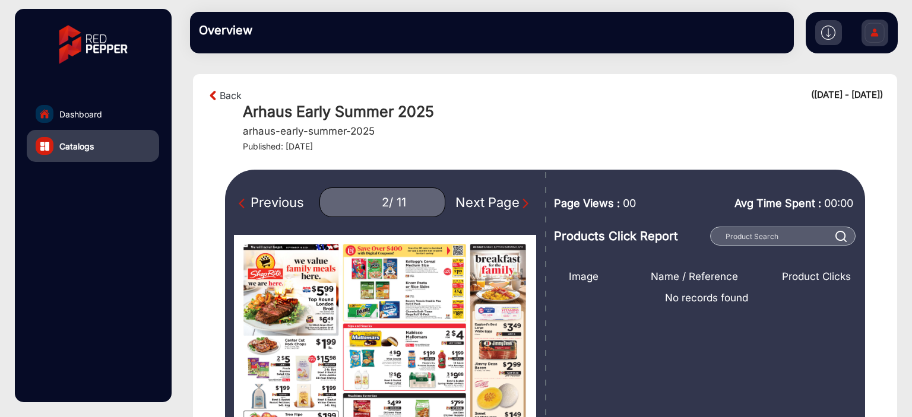
click at [304, 207] on div "Previous" at bounding box center [271, 203] width 65 height 20
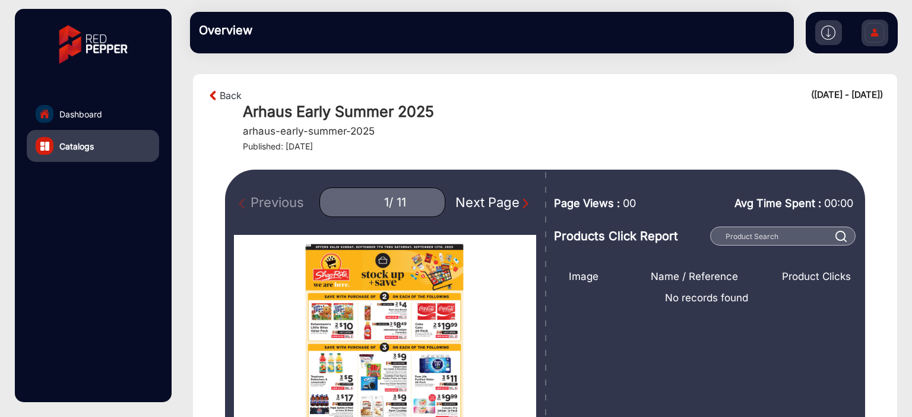
click at [350, 168] on section "Back (09-04-2025 - 09-13-2025) Arhaus Early Summer 2025 arhaus-early-summer-202…" at bounding box center [545, 363] width 704 height 578
click at [494, 208] on div "Next Page" at bounding box center [493, 203] width 76 height 20
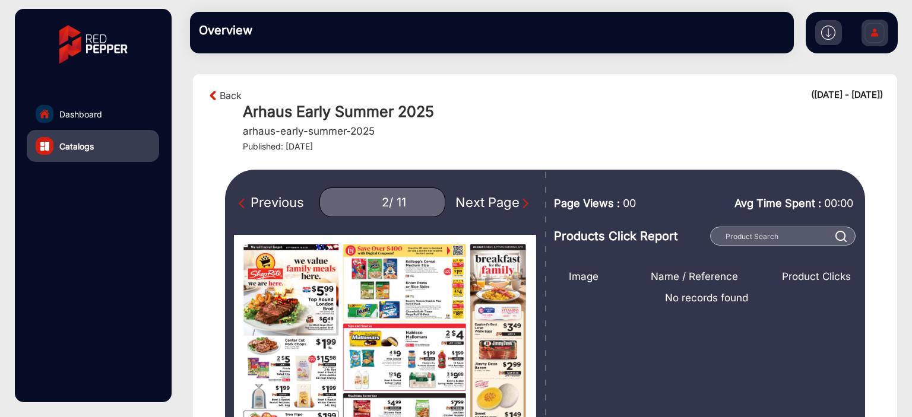
click at [494, 208] on div "Next Page" at bounding box center [493, 203] width 76 height 20
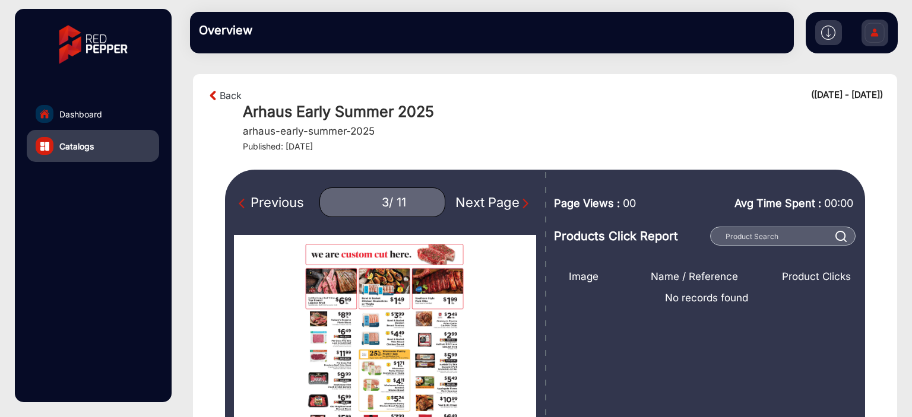
click at [506, 185] on div "Previous 3 / 11 Next Page" at bounding box center [385, 402] width 320 height 465
click at [506, 164] on section "Back (09-04-2025 - 09-13-2025) Arhaus Early Summer 2025 arhaus-early-summer-202…" at bounding box center [545, 363] width 704 height 578
click at [268, 202] on div "Previous" at bounding box center [271, 203] width 65 height 20
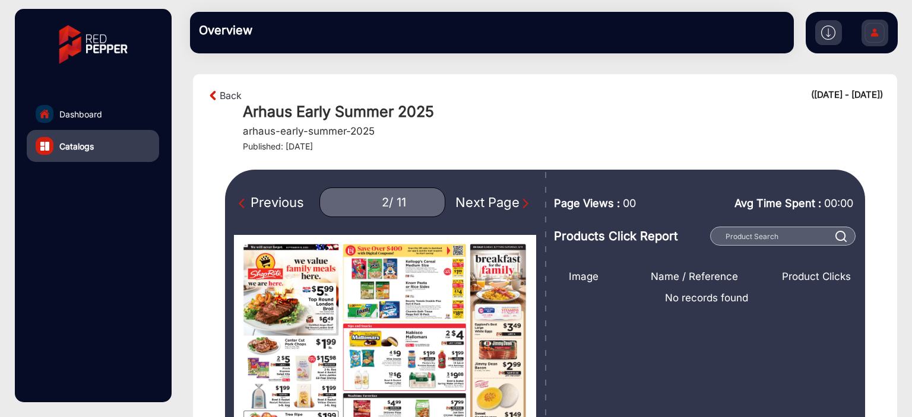
click at [268, 202] on div "Previous" at bounding box center [271, 203] width 65 height 20
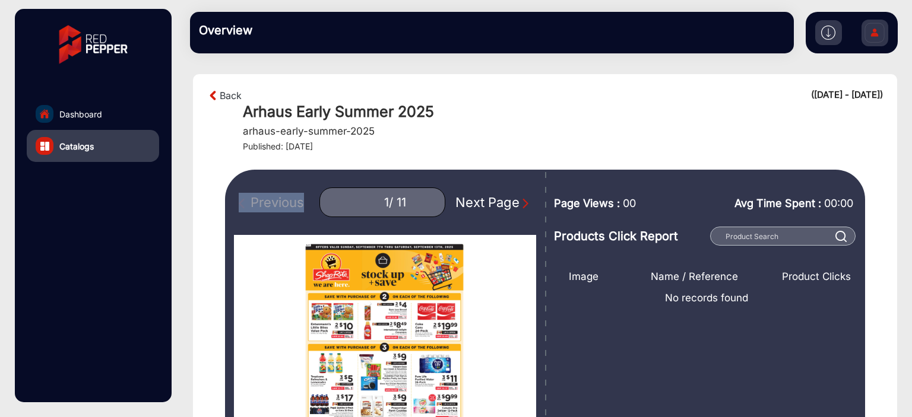
click at [268, 202] on div "Previous 1 / 11 Next Page" at bounding box center [385, 203] width 302 height 30
click at [401, 148] on h4 "Published: [DATE]" at bounding box center [563, 147] width 640 height 10
click at [480, 204] on div "Next Page" at bounding box center [493, 203] width 76 height 20
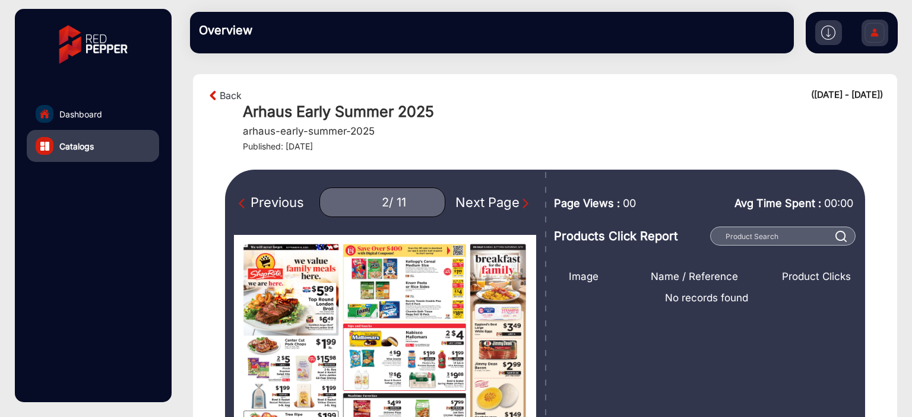
click at [481, 202] on div "Next Page" at bounding box center [493, 203] width 76 height 20
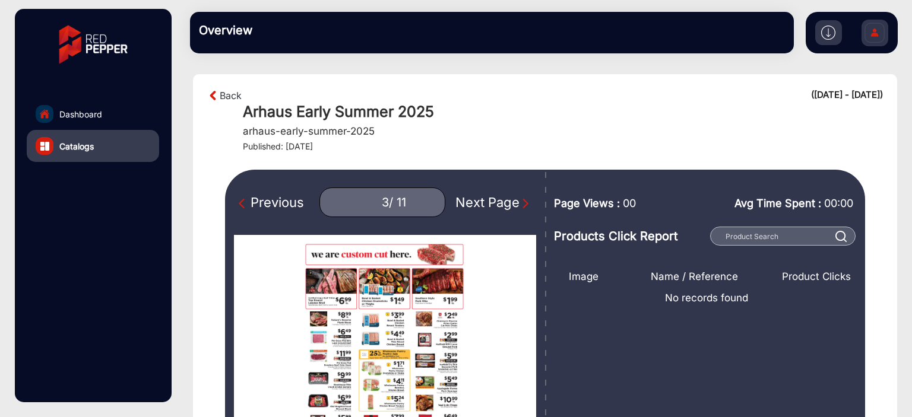
click at [481, 201] on div "Next Page" at bounding box center [493, 203] width 76 height 20
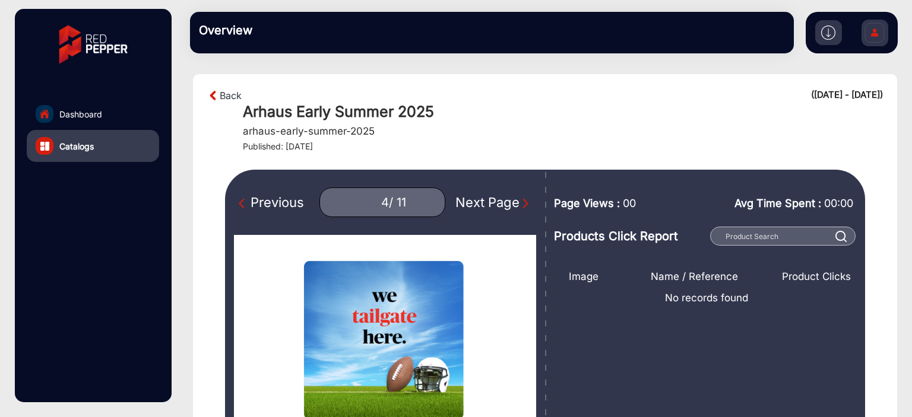
click at [482, 201] on div "Next Page" at bounding box center [493, 203] width 76 height 20
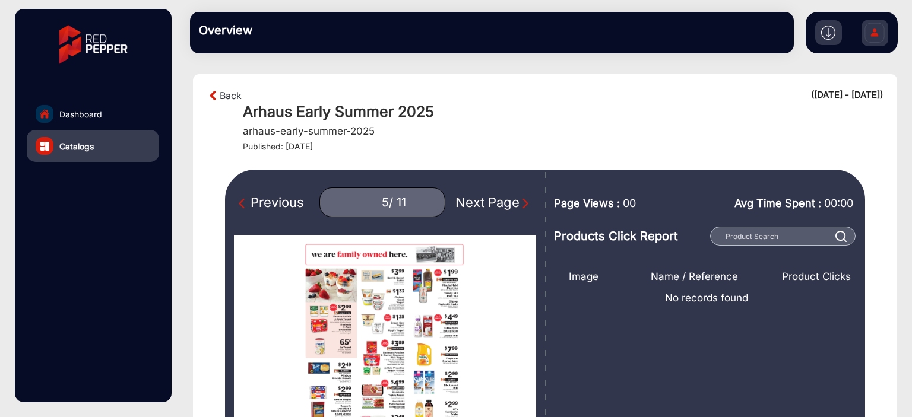
click at [482, 201] on div "Next Page" at bounding box center [493, 203] width 76 height 20
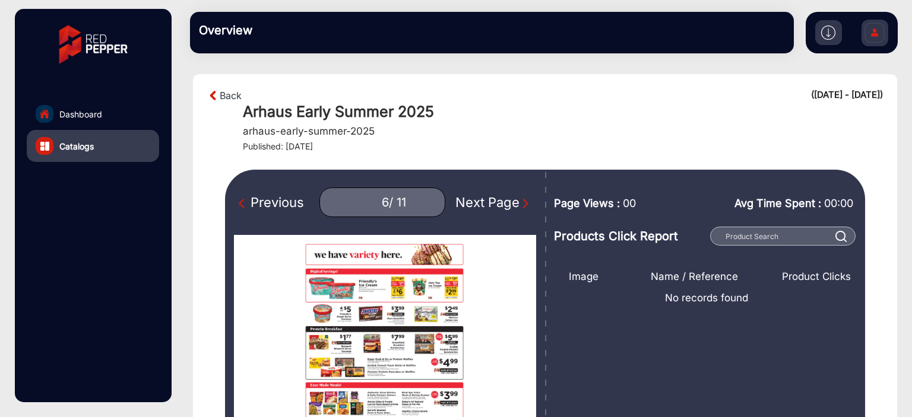
click at [486, 168] on section "Back (09-04-2025 - 09-13-2025) Arhaus Early Summer 2025 arhaus-early-summer-202…" at bounding box center [545, 363] width 704 height 578
click at [480, 208] on div "Next Page" at bounding box center [493, 203] width 76 height 20
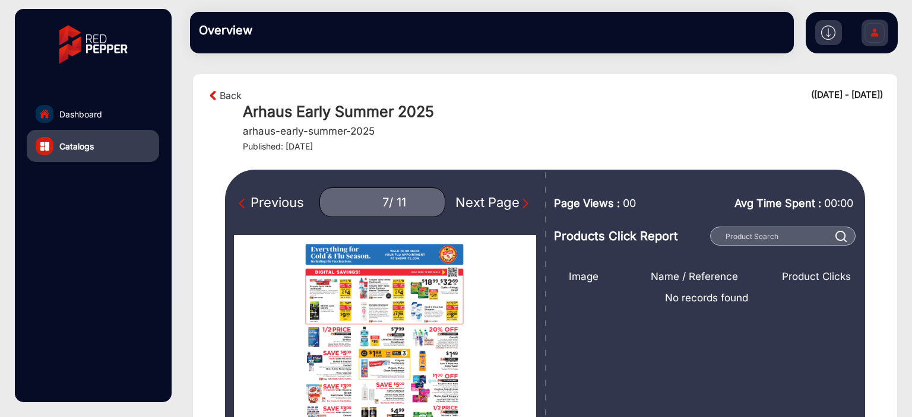
click at [480, 208] on div "Next Page" at bounding box center [493, 203] width 76 height 20
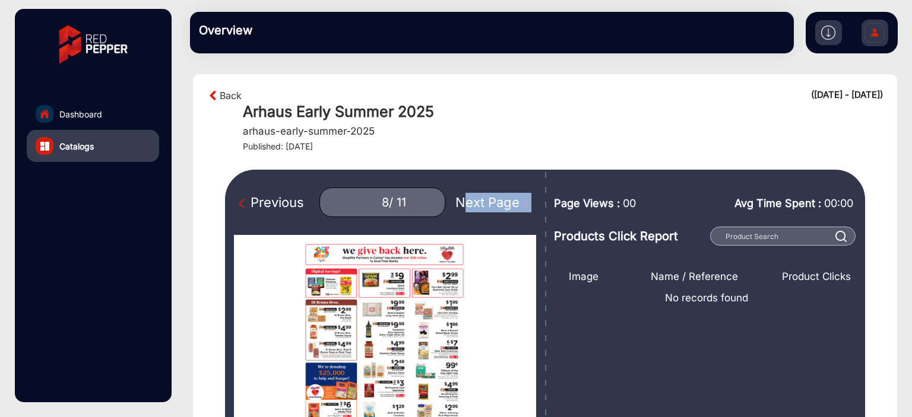
click at [480, 208] on div "Next Page" at bounding box center [493, 203] width 76 height 20
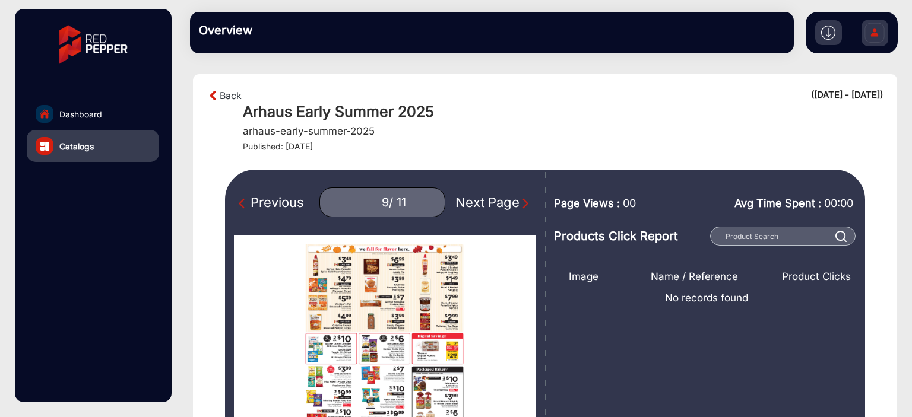
click at [503, 142] on h4 "Published: [DATE]" at bounding box center [563, 147] width 640 height 10
click at [289, 197] on div "Previous" at bounding box center [271, 203] width 65 height 20
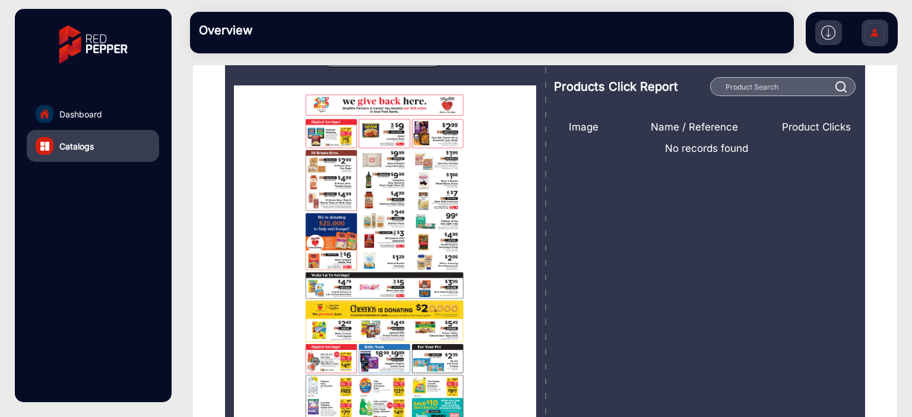
scroll to position [59, 0]
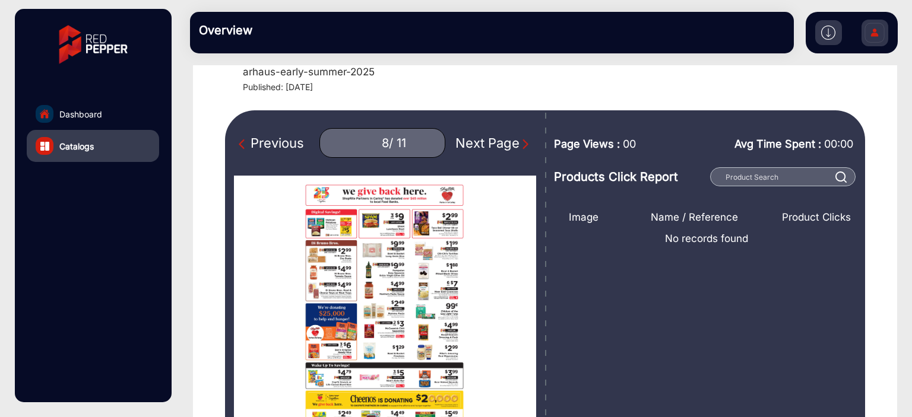
click at [280, 141] on div "Previous" at bounding box center [271, 144] width 65 height 20
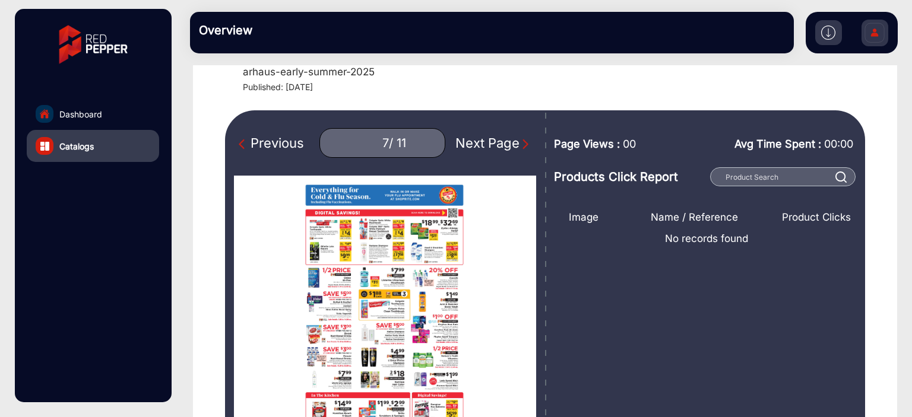
click at [280, 141] on div "Previous" at bounding box center [271, 144] width 65 height 20
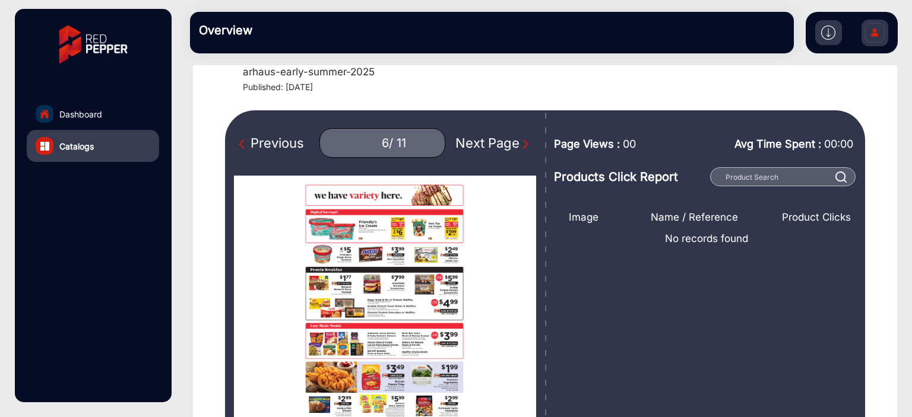
click at [280, 141] on div "Previous" at bounding box center [271, 144] width 65 height 20
type input "5"
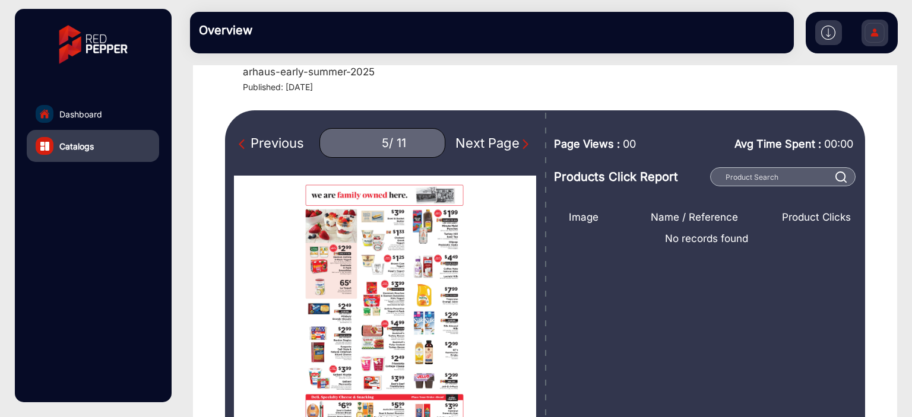
click at [874, 29] on img at bounding box center [874, 35] width 25 height 42
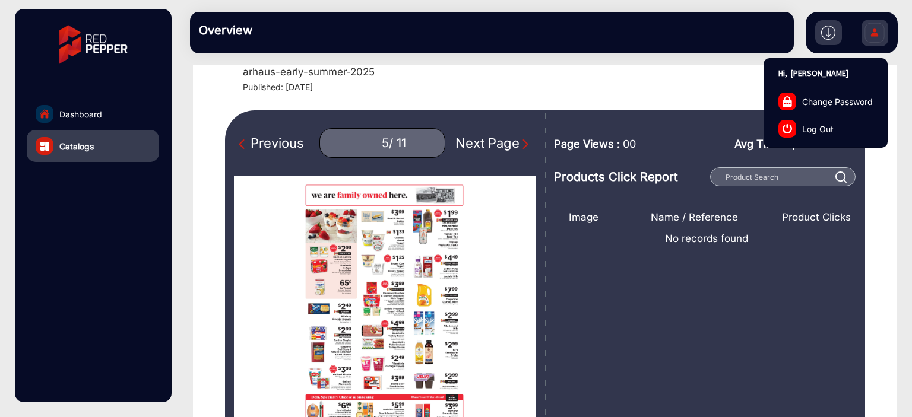
click at [836, 125] on link "Log Out" at bounding box center [825, 128] width 123 height 27
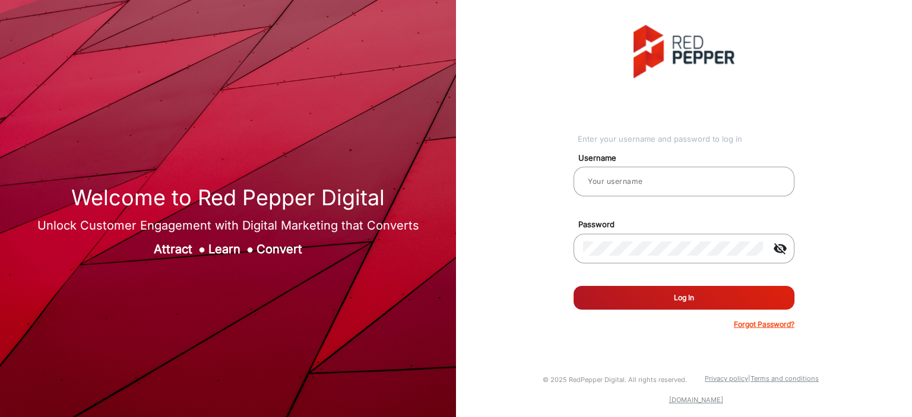
type input "[PERSON_NAME]"
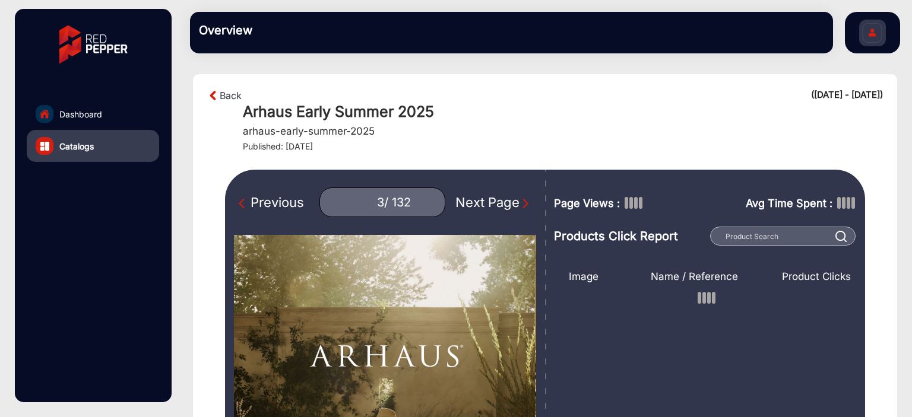
type input "1"
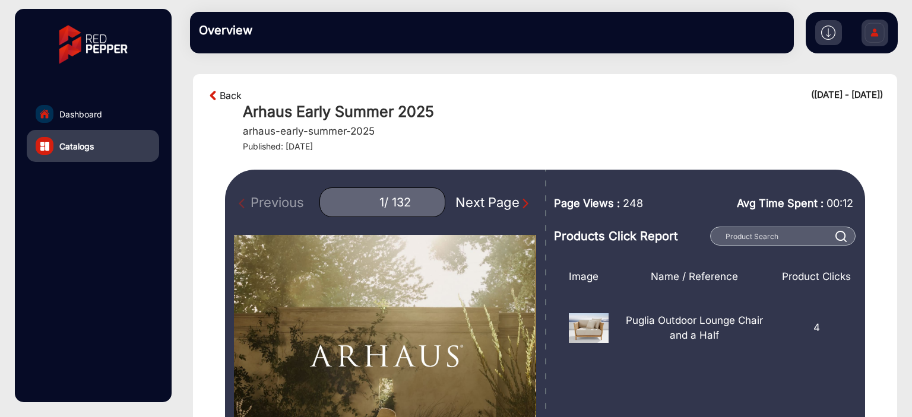
click at [239, 94] on link "Back" at bounding box center [231, 95] width 22 height 14
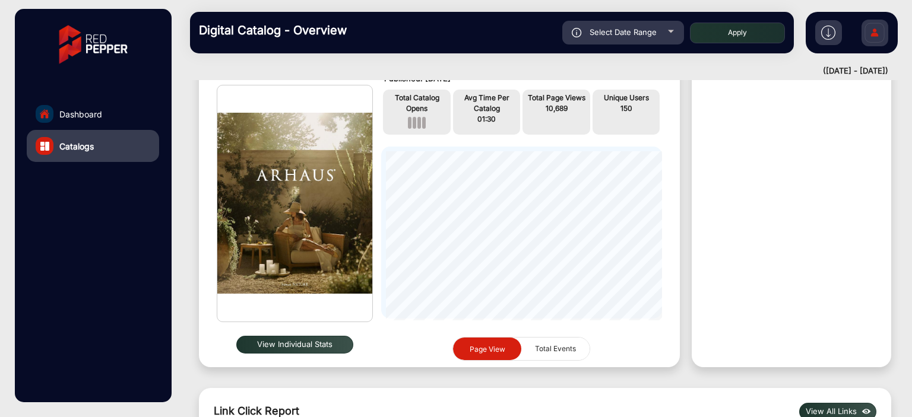
scroll to position [128, 0]
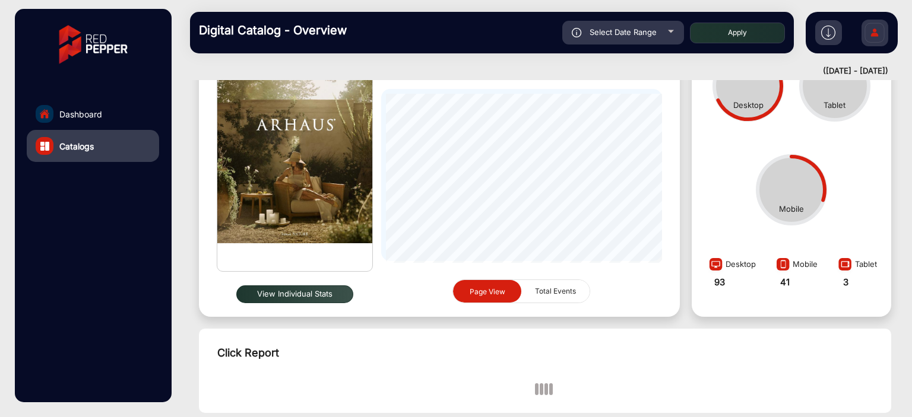
click at [296, 291] on button "View Individual Stats" at bounding box center [294, 295] width 117 height 18
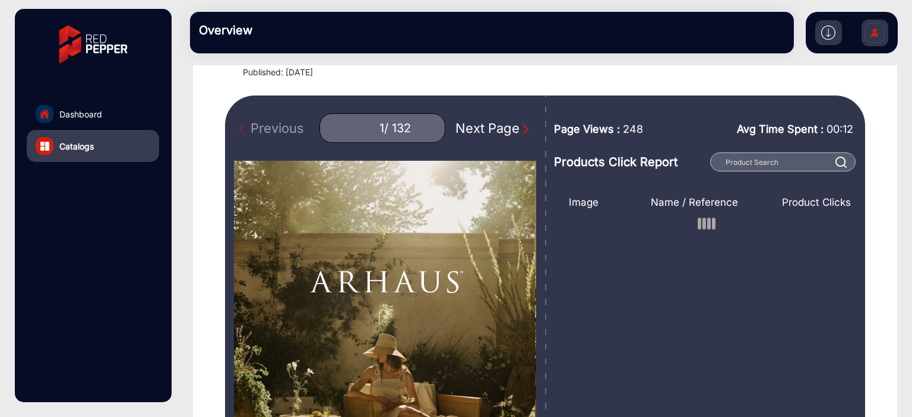
scroll to position [9, 0]
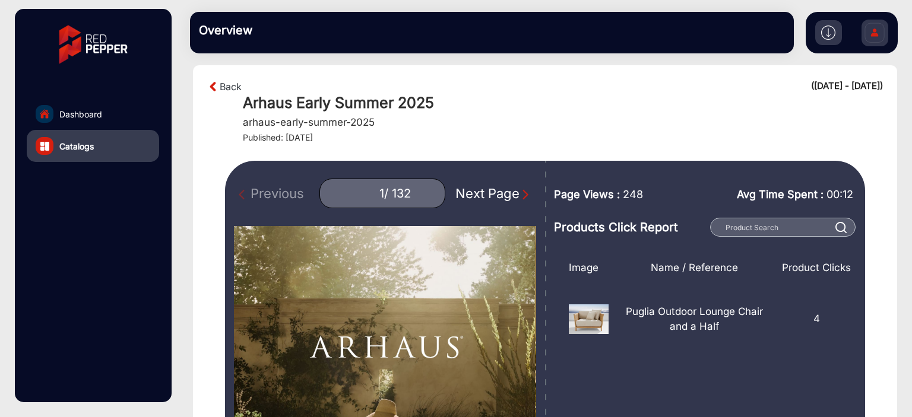
click at [870, 31] on img at bounding box center [874, 35] width 25 height 42
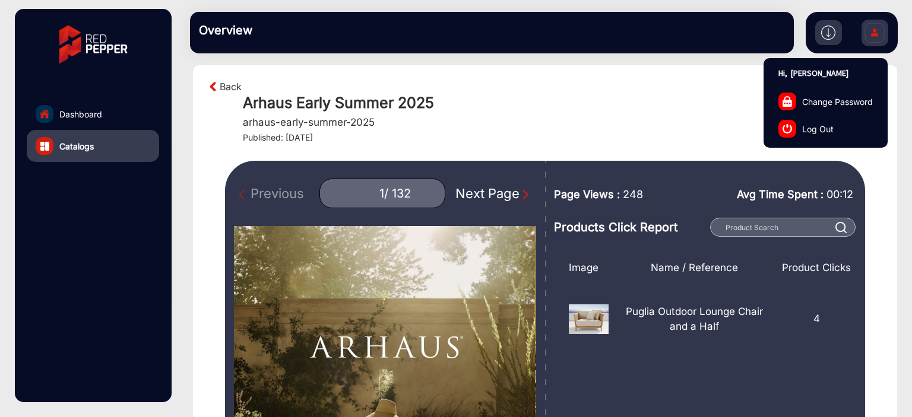
click at [809, 139] on link "Log Out" at bounding box center [825, 128] width 123 height 27
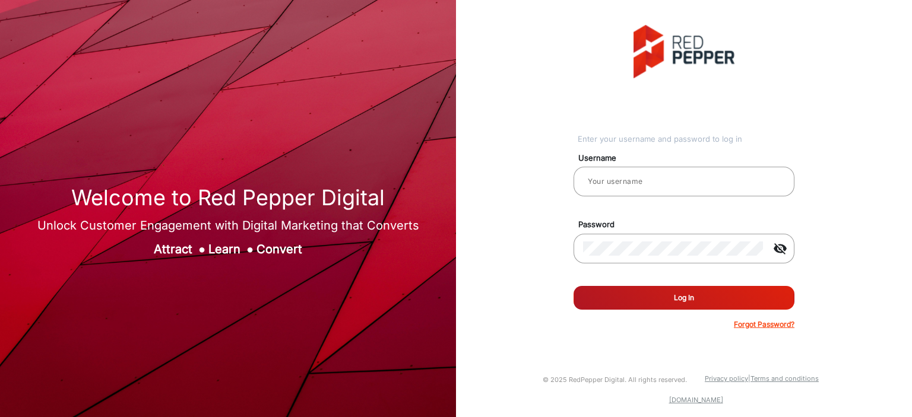
type input "[PERSON_NAME]"
